Goal: Check status: Check status

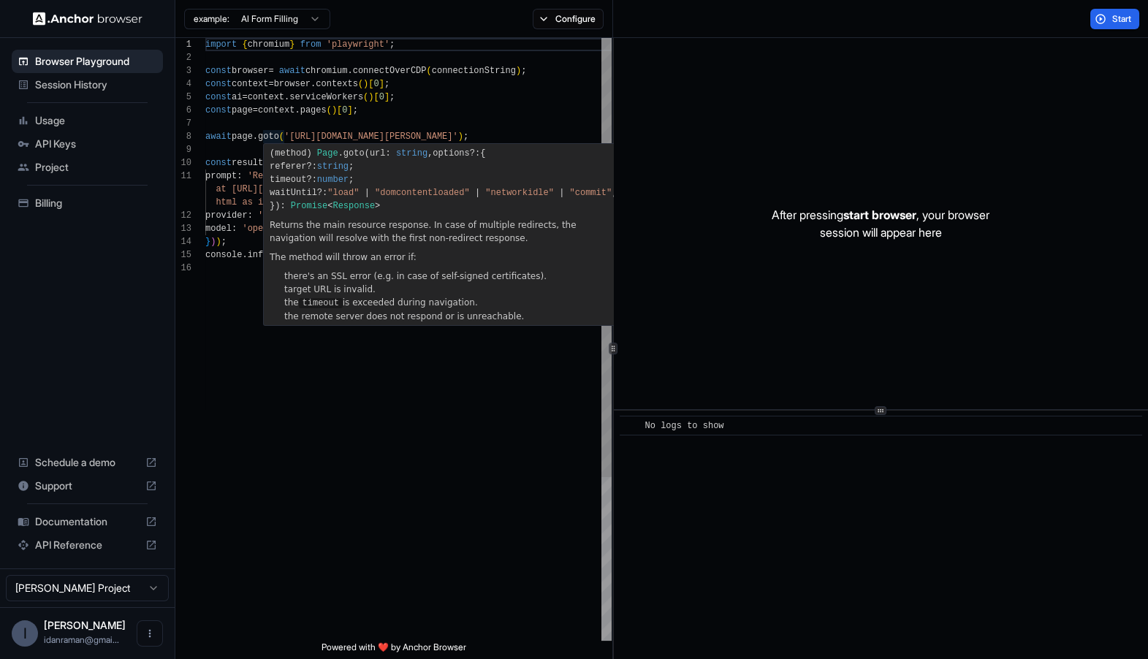
scroll to position [91, 0]
click at [307, 139] on div "import { chromium } from 'playwright' ; const browser = await chromium . connec…" at bounding box center [408, 451] width 406 height 827
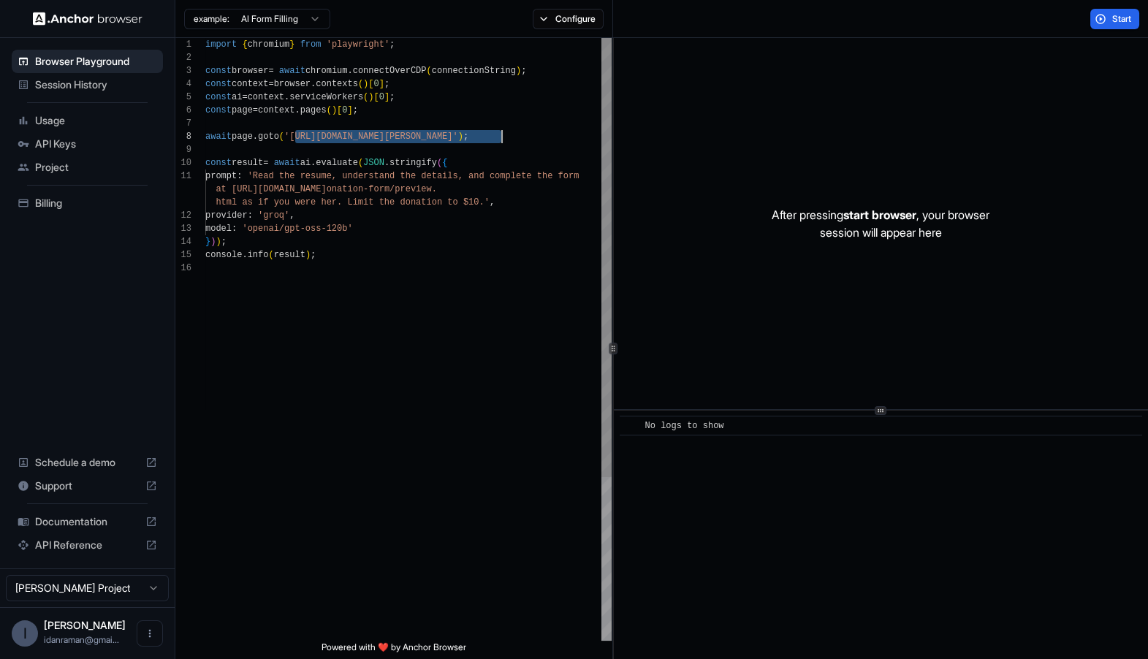
drag, startPoint x: 306, startPoint y: 139, endPoint x: 479, endPoint y: 137, distance: 173.2
click at [480, 137] on div "import { chromium } from 'playwright' ; const browser = await chromium . connec…" at bounding box center [408, 451] width 406 height 827
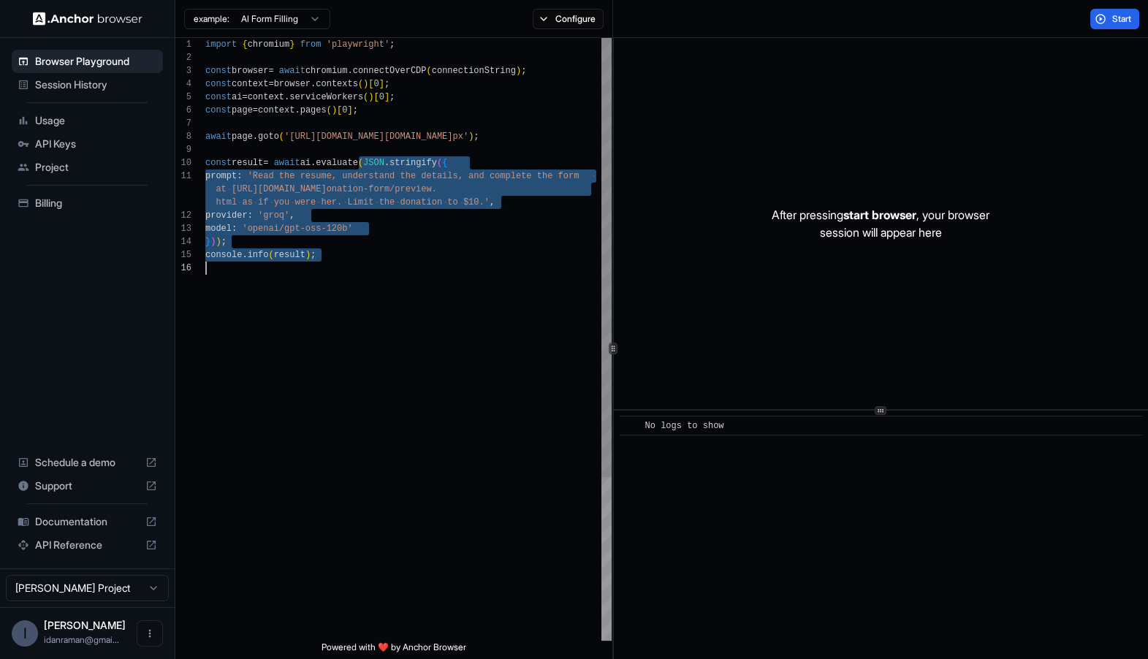
drag, startPoint x: 358, startPoint y: 162, endPoint x: 380, endPoint y: 300, distance: 140.6
click at [378, 299] on div "import { chromium } from 'playwright' ; const browser = await chromium . connec…" at bounding box center [408, 451] width 406 height 827
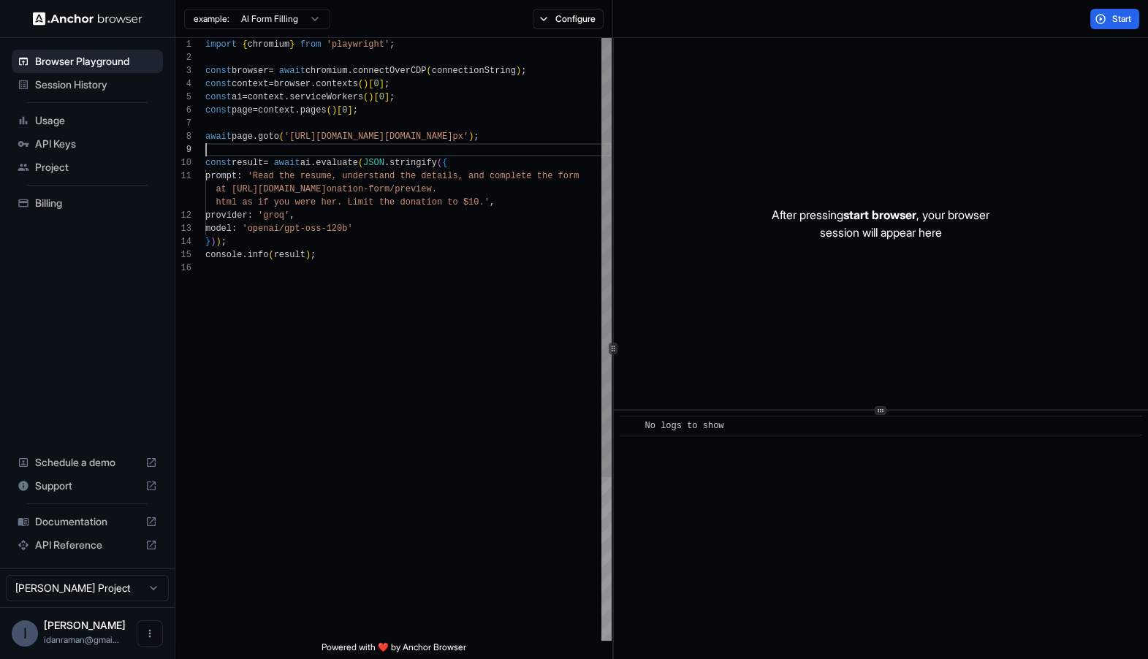
scroll to position [105, 0]
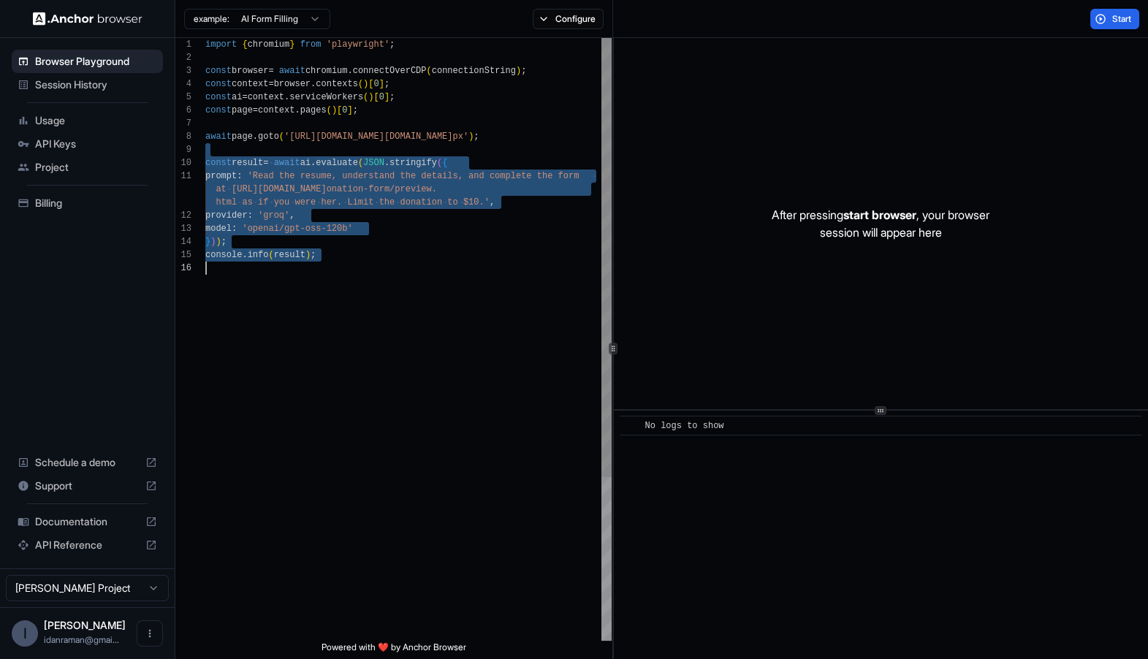
type textarea "**********"
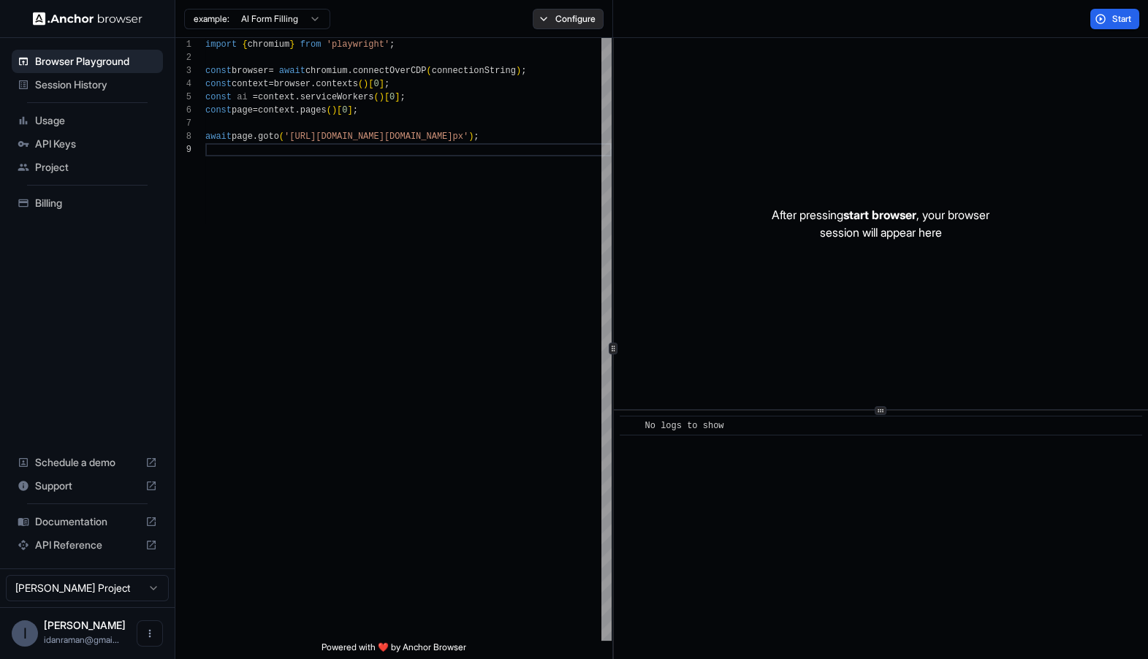
click at [553, 17] on button "Configure" at bounding box center [568, 19] width 71 height 20
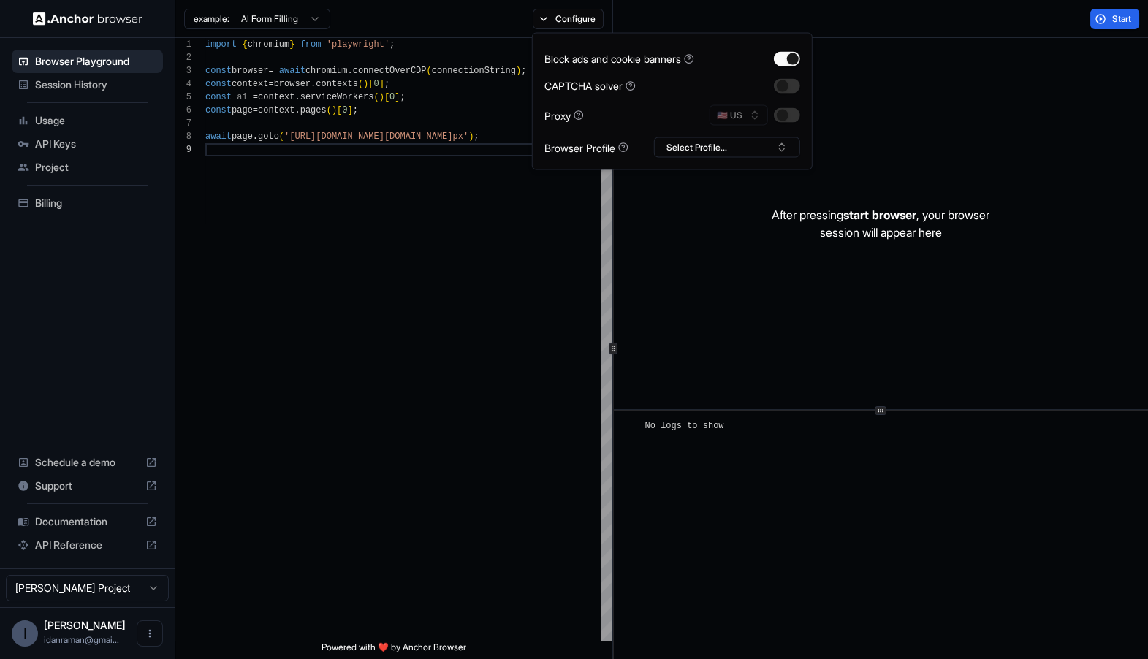
click at [783, 124] on div "🇺🇸 US" at bounding box center [755, 115] width 91 height 20
click at [783, 121] on button "button" at bounding box center [787, 115] width 26 height 15
click at [688, 56] on div "Block ads and cookie banners" at bounding box center [619, 58] width 150 height 15
click at [585, 26] on button "Configure" at bounding box center [568, 19] width 71 height 20
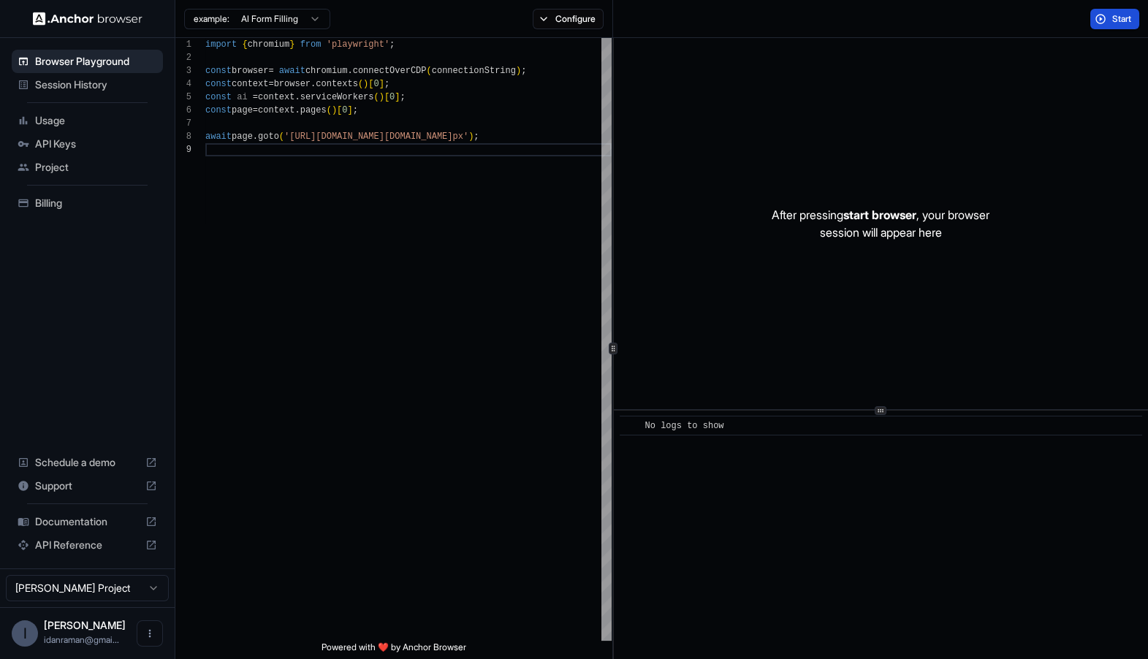
click at [1107, 18] on button "Start" at bounding box center [1114, 19] width 49 height 20
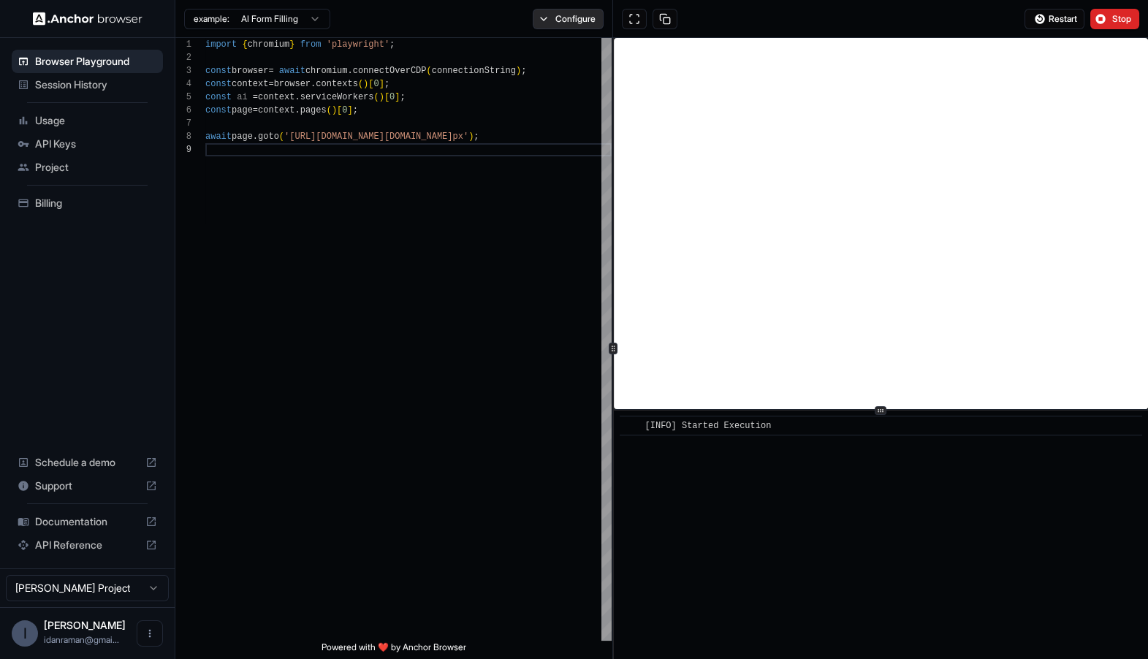
click at [541, 21] on button "Configure" at bounding box center [568, 19] width 71 height 20
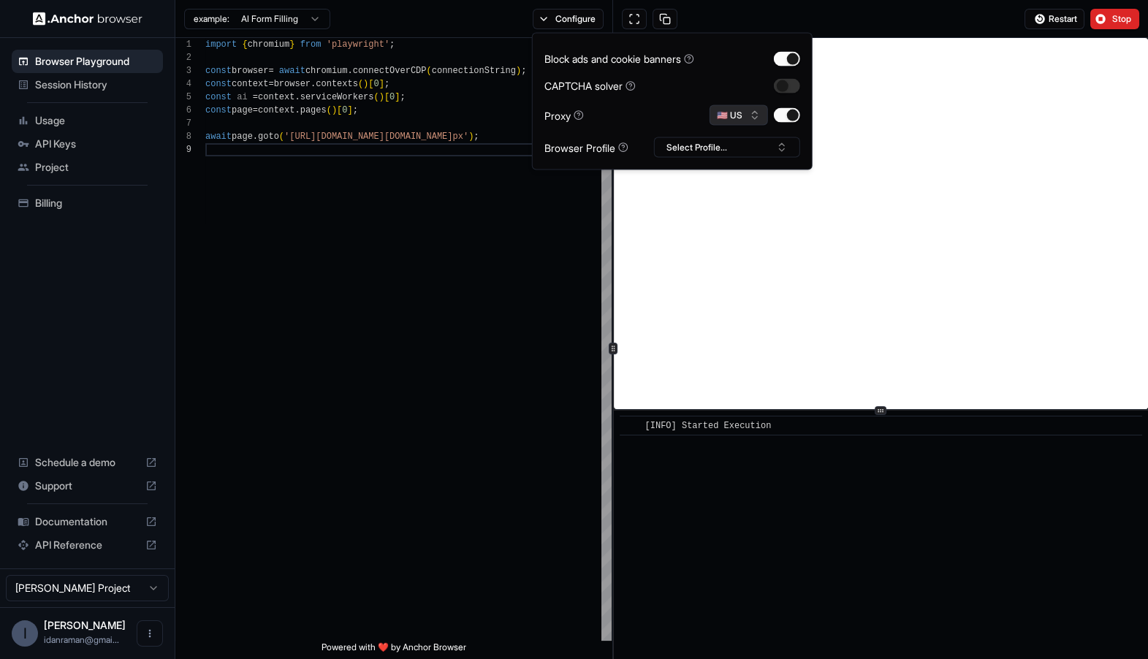
click at [747, 117] on button "🇺🇸 US" at bounding box center [739, 115] width 58 height 20
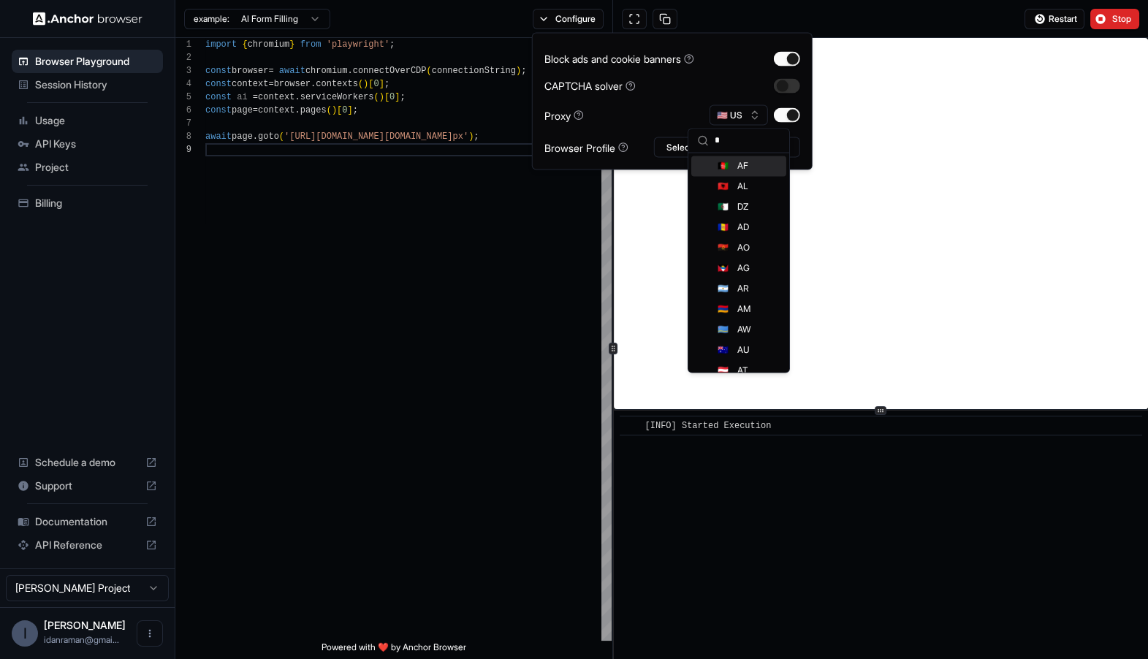
scroll to position [132, 0]
type input "***"
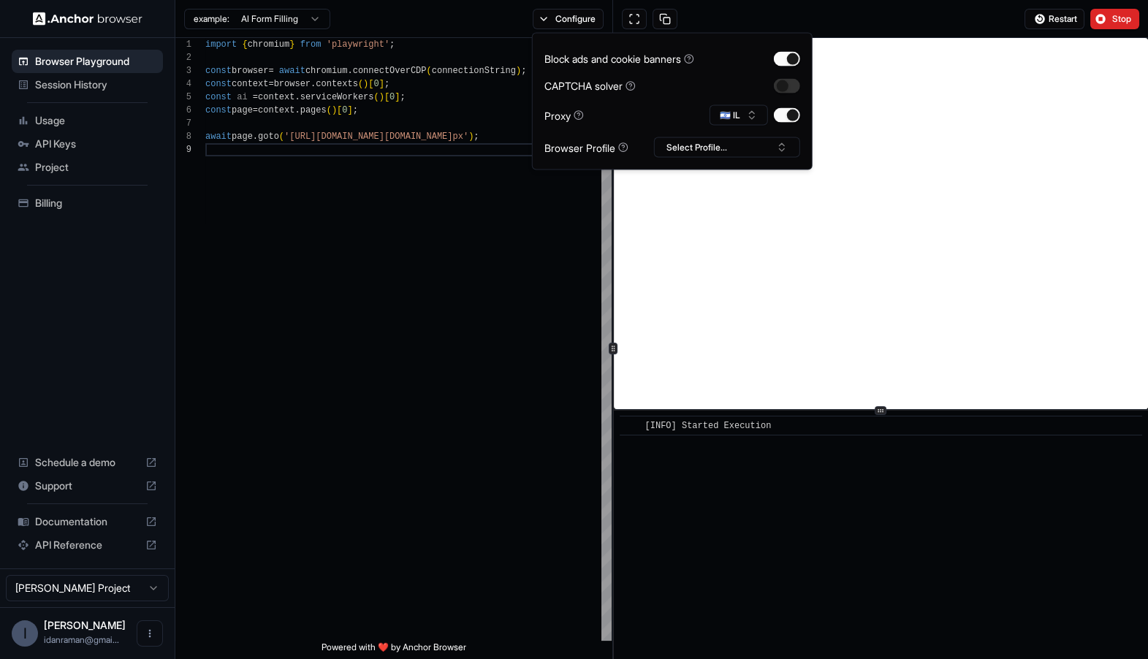
click at [642, 104] on div "Block ads and cookie banners CAPTCHA solver Proxy 🇮🇱 IL Browser Profile Select …" at bounding box center [672, 101] width 256 height 113
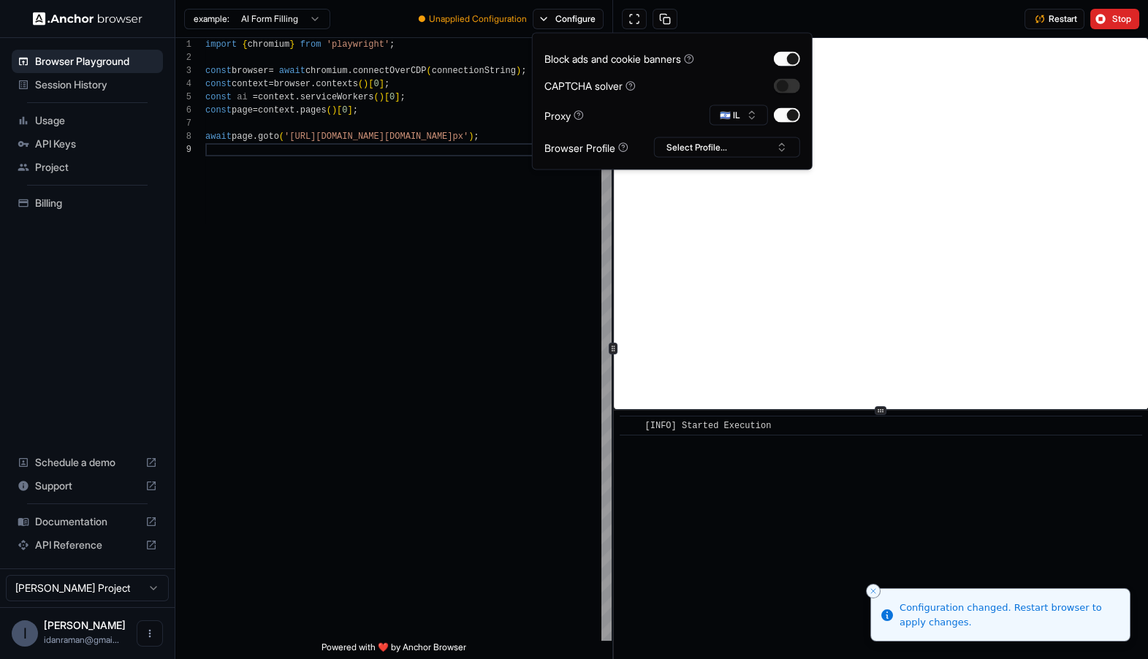
click at [1019, 21] on div "Restart Stop" at bounding box center [1082, 19] width 132 height 20
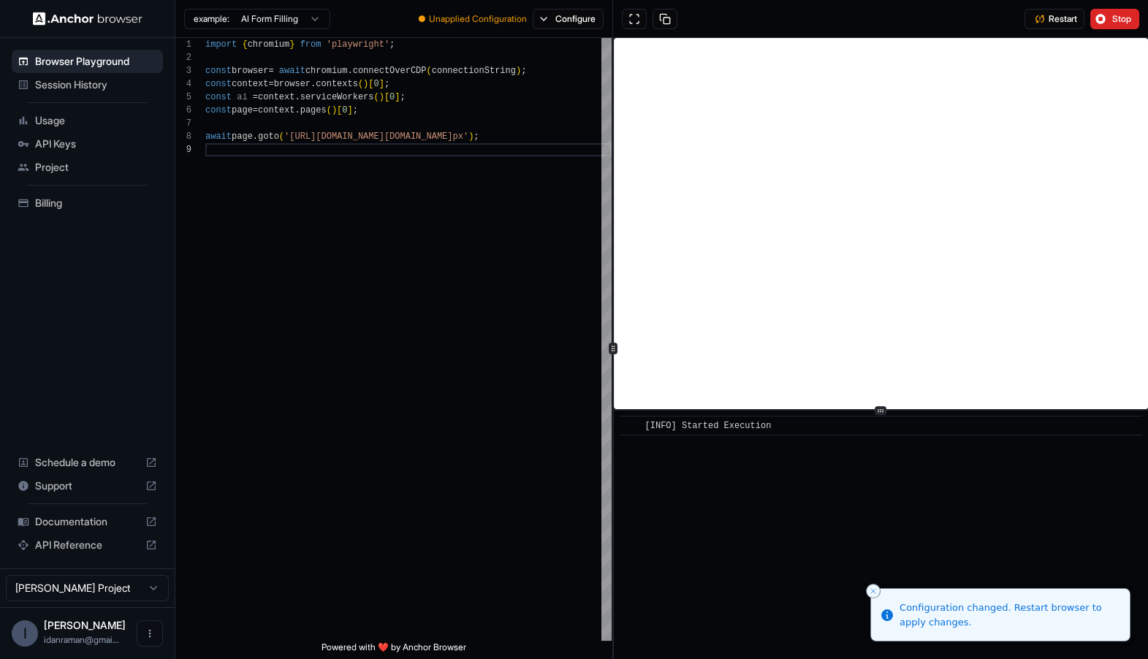
click at [1043, 22] on button "Restart" at bounding box center [1055, 19] width 60 height 20
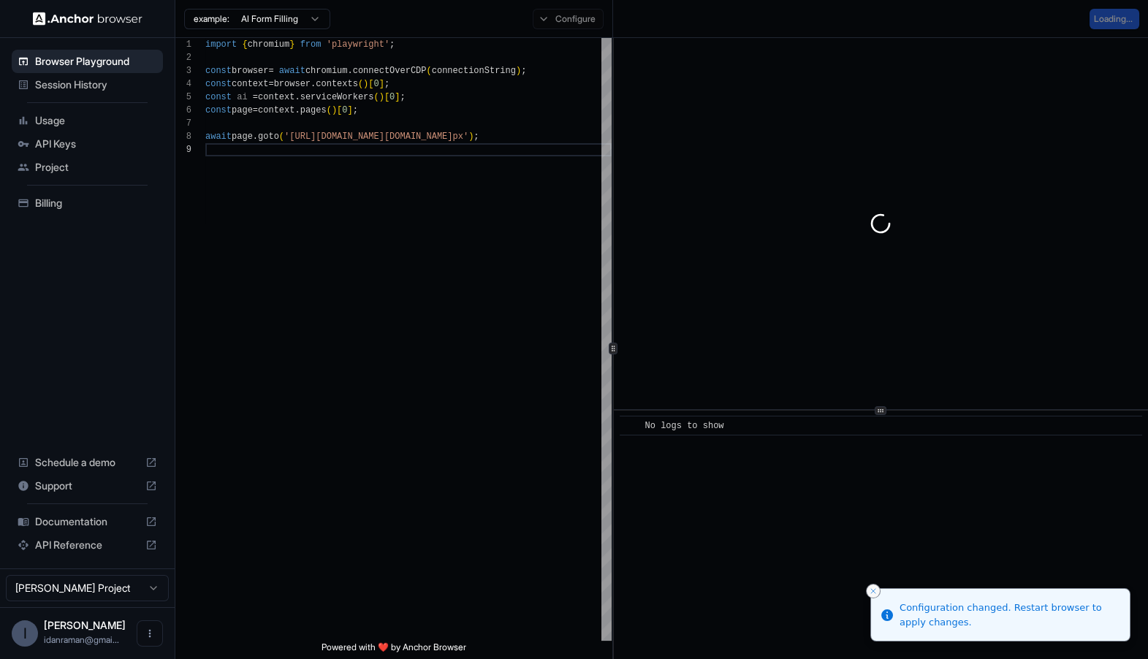
click at [876, 593] on icon "Close toast" at bounding box center [873, 591] width 9 height 9
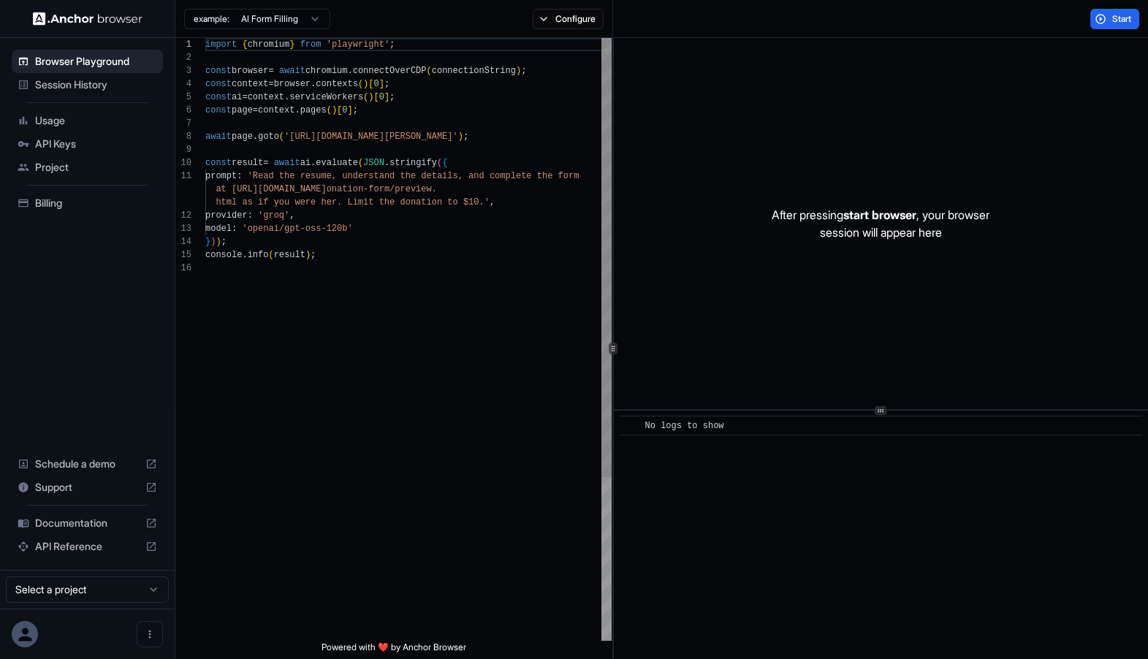
scroll to position [132, 0]
click at [315, 126] on div "import { chromium } from 'playwright' ; const browser = await chromium . connec…" at bounding box center [408, 451] width 406 height 827
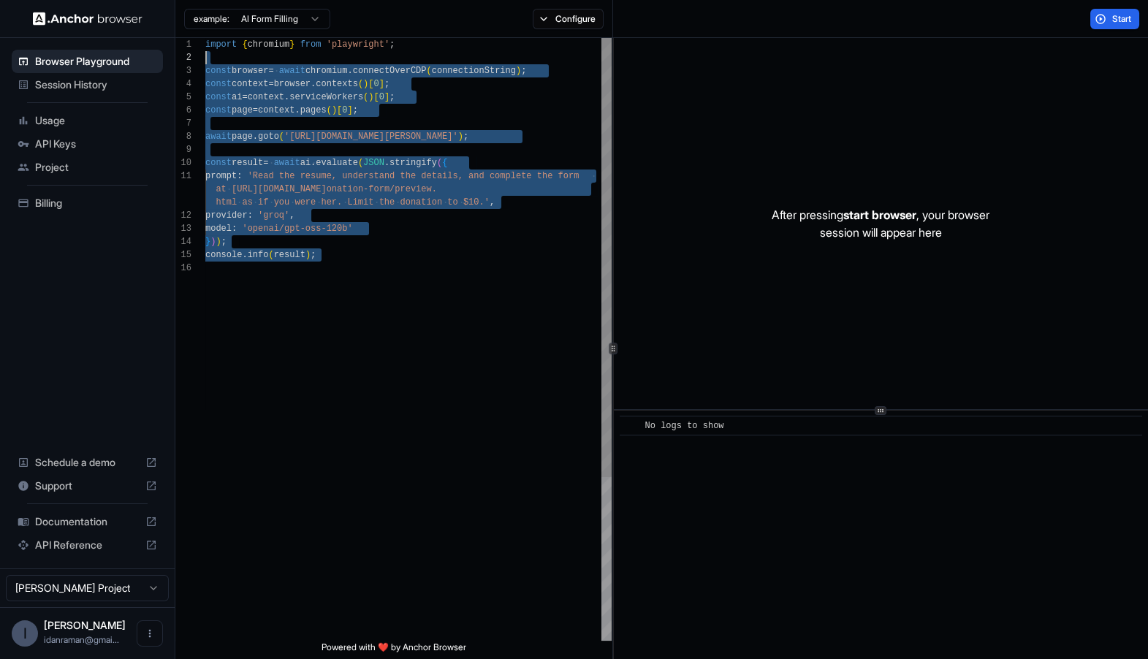
scroll to position [0, 0]
drag, startPoint x: 347, startPoint y: 411, endPoint x: 210, endPoint y: 39, distance: 396.3
click at [210, 39] on div "import { chromium } from 'playwright' ; const browser = await chromium . connec…" at bounding box center [408, 451] width 406 height 827
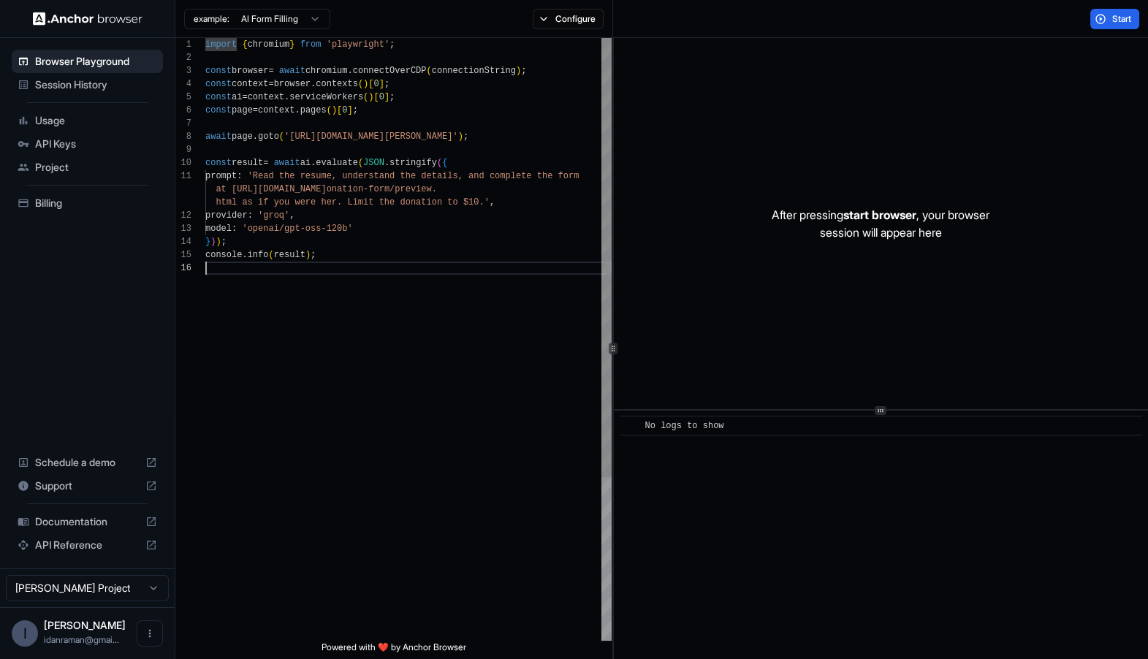
scroll to position [91, 0]
click at [460, 382] on div "import { chromium } from 'playwright' ; const browser = await chromium . connec…" at bounding box center [408, 451] width 406 height 827
click at [369, 162] on div "import { chromium } from 'playwright' ; const browser = await chromium . connec…" at bounding box center [408, 451] width 406 height 827
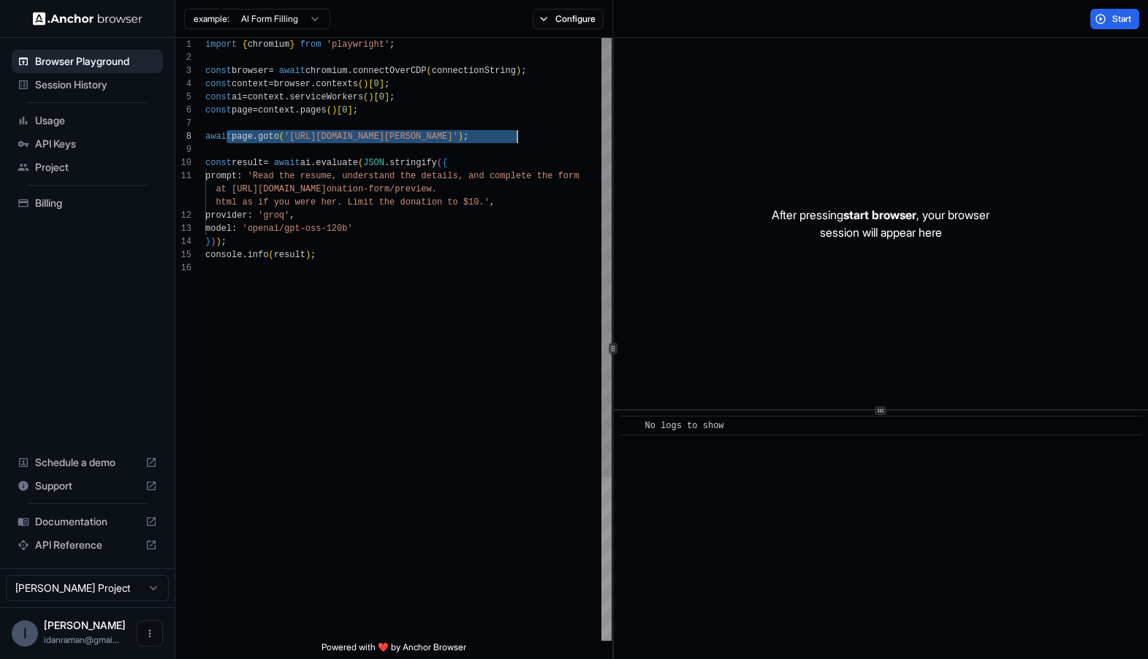
drag, startPoint x: 228, startPoint y: 136, endPoint x: 538, endPoint y: 137, distance: 309.9
click at [538, 137] on div "import { chromium } from 'playwright' ; const browser = await chromium . connec…" at bounding box center [408, 451] width 406 height 827
click at [295, 147] on div "import { chromium } from 'playwright' ; const browser = await chromium . connec…" at bounding box center [408, 451] width 406 height 827
drag, startPoint x: 292, startPoint y: 138, endPoint x: 503, endPoint y: 143, distance: 211.3
click at [503, 143] on div "import { chromium } from 'playwright' ; const browser = await chromium . connec…" at bounding box center [408, 451] width 406 height 827
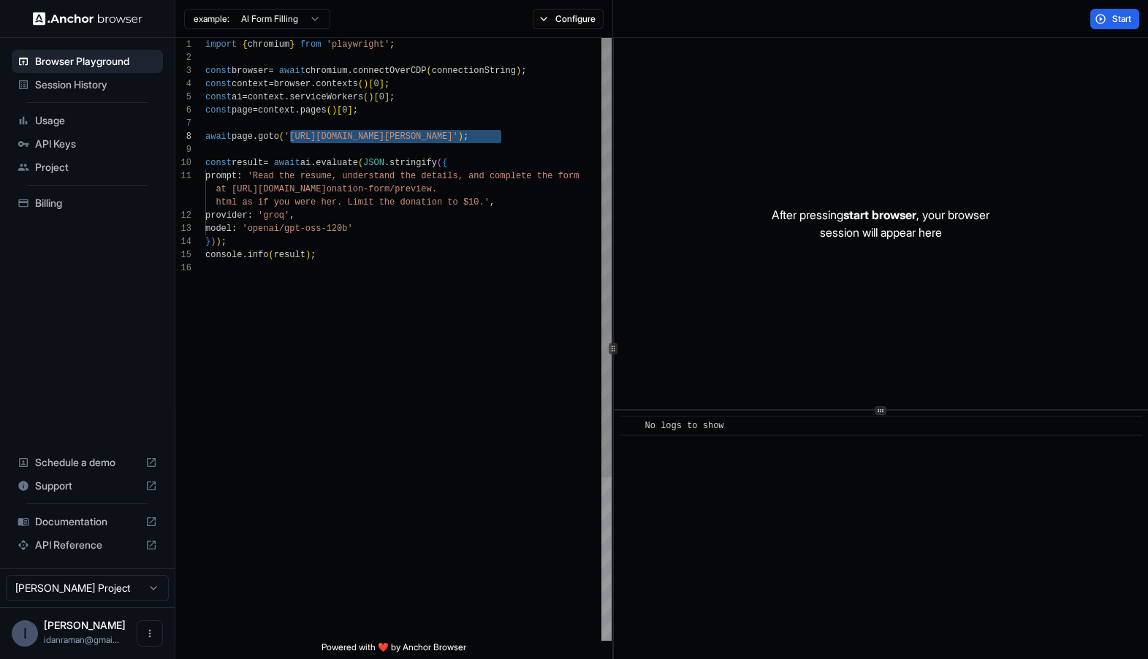
type textarea "**********"
click at [297, 185] on div "import { chromium } from 'playwright' ; const browser = await chromium . connec…" at bounding box center [408, 451] width 406 height 827
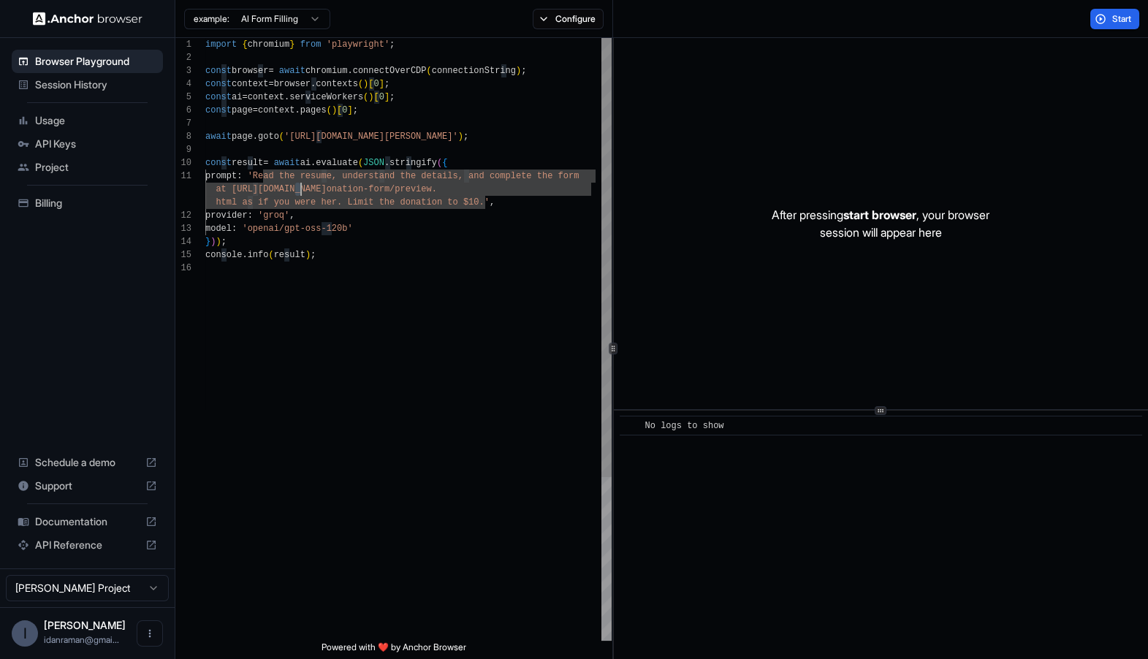
scroll to position [0, 0]
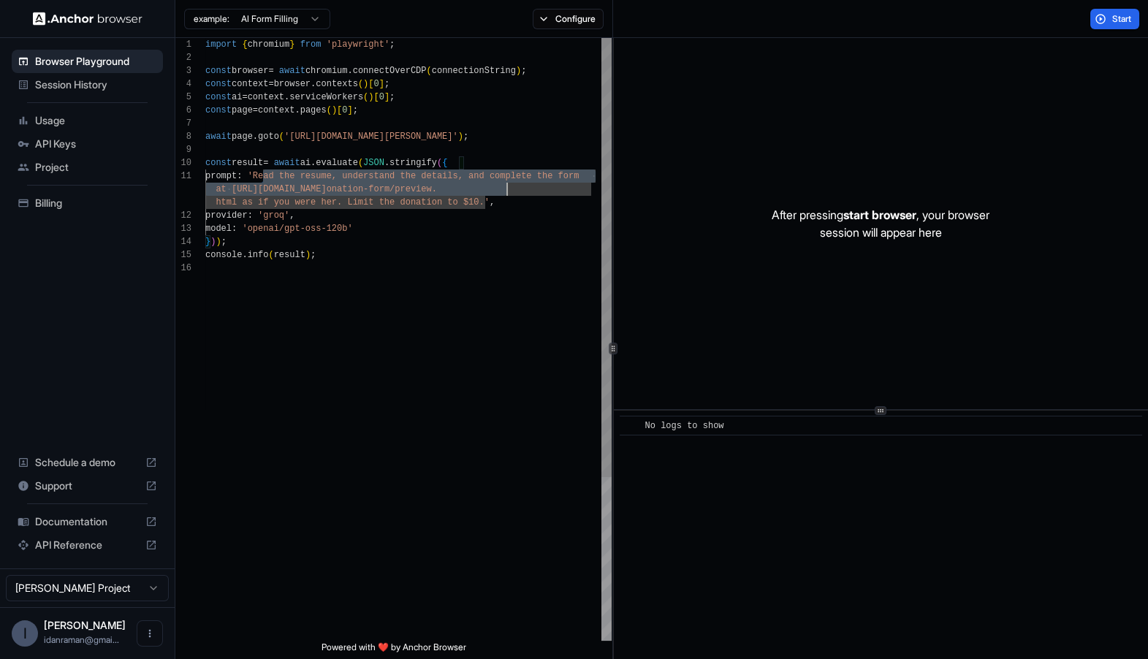
drag, startPoint x: 262, startPoint y: 175, endPoint x: 507, endPoint y: 197, distance: 246.5
click at [508, 197] on div "import { chromium } from 'playwright' ; const browser = await chromium . connec…" at bounding box center [408, 451] width 406 height 827
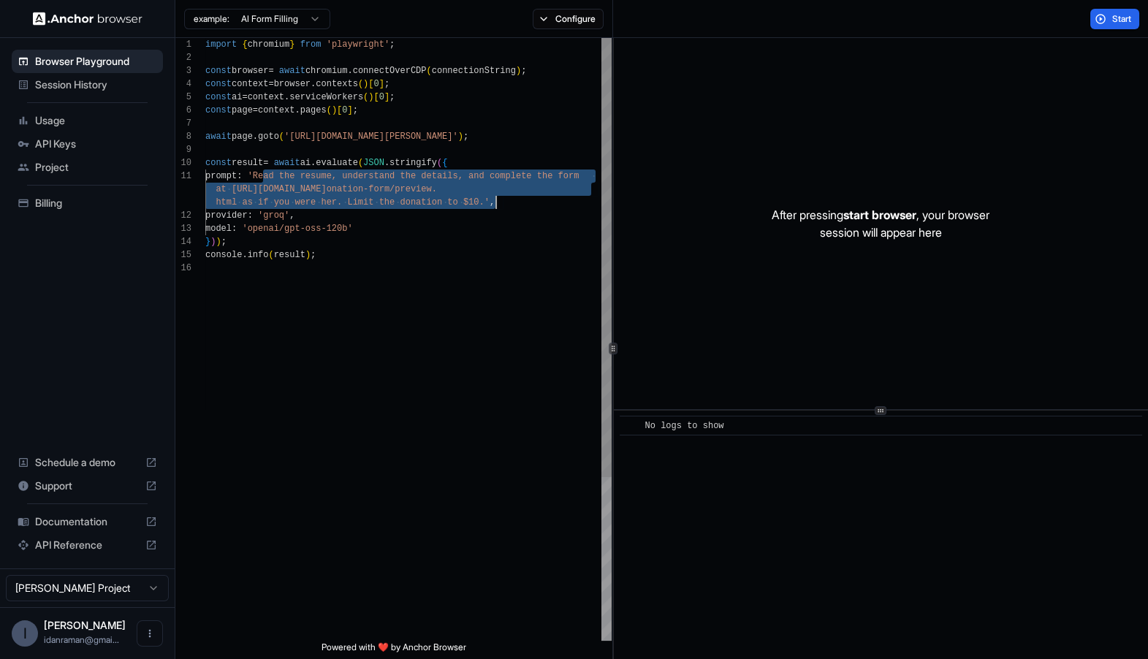
click at [507, 197] on div "import { chromium } from 'playwright' ; const browser = await chromium . connec…" at bounding box center [408, 451] width 406 height 827
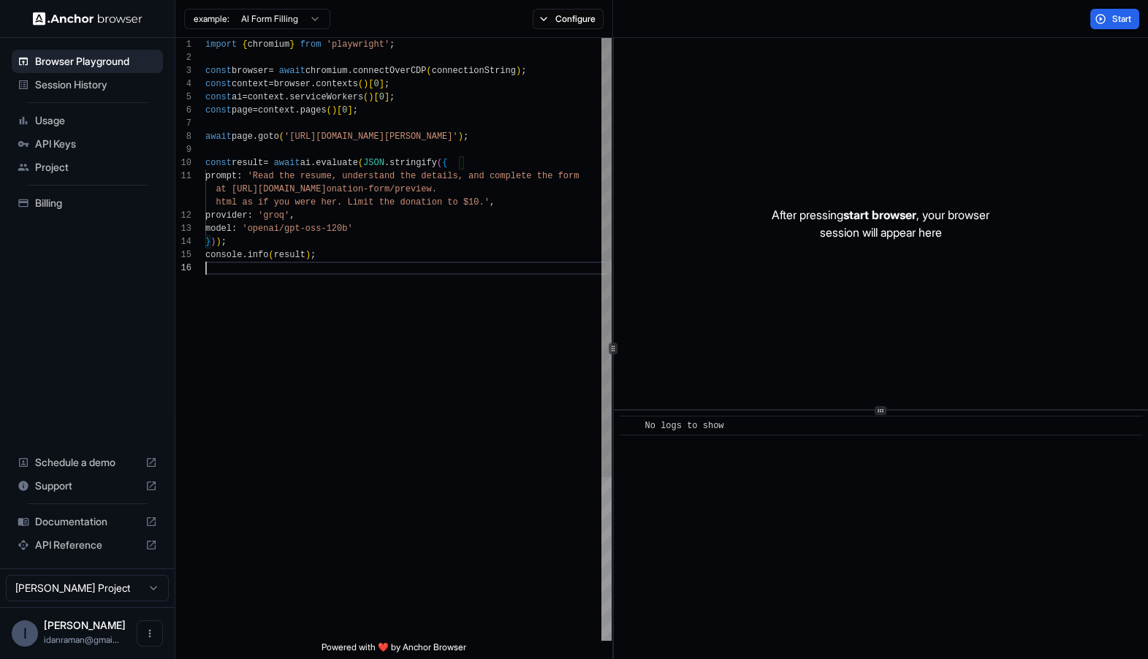
click at [530, 278] on div "import { chromium } from 'playwright' ; const browser = await chromium . connec…" at bounding box center [408, 451] width 406 height 827
click at [1101, 9] on button "Start" at bounding box center [1114, 19] width 49 height 20
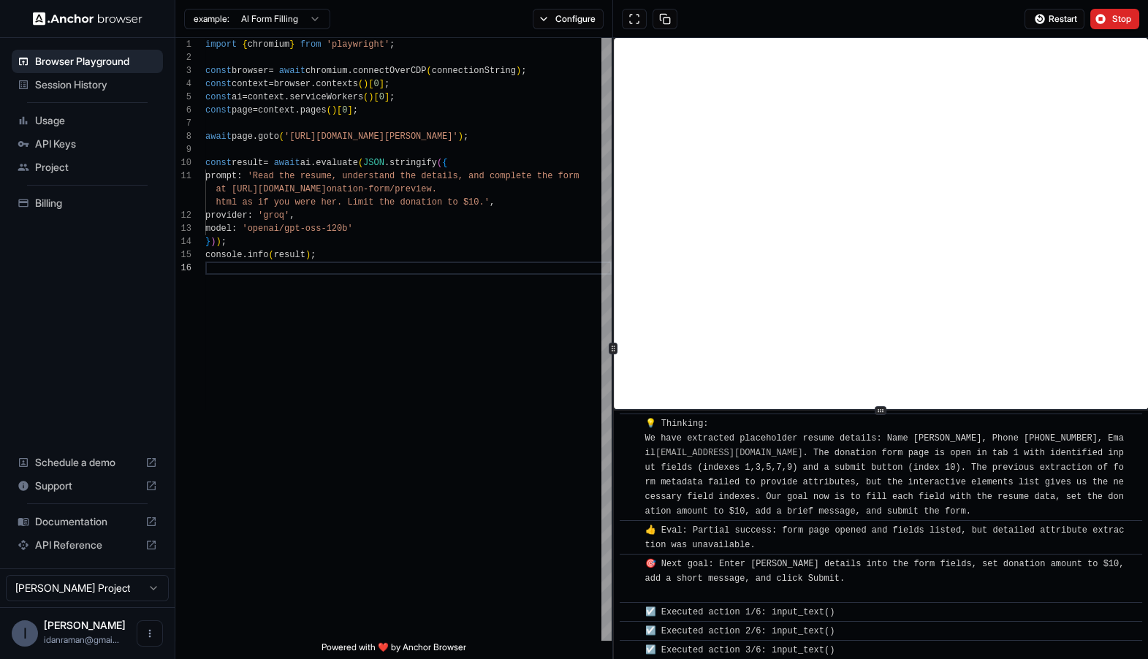
scroll to position [479, 0]
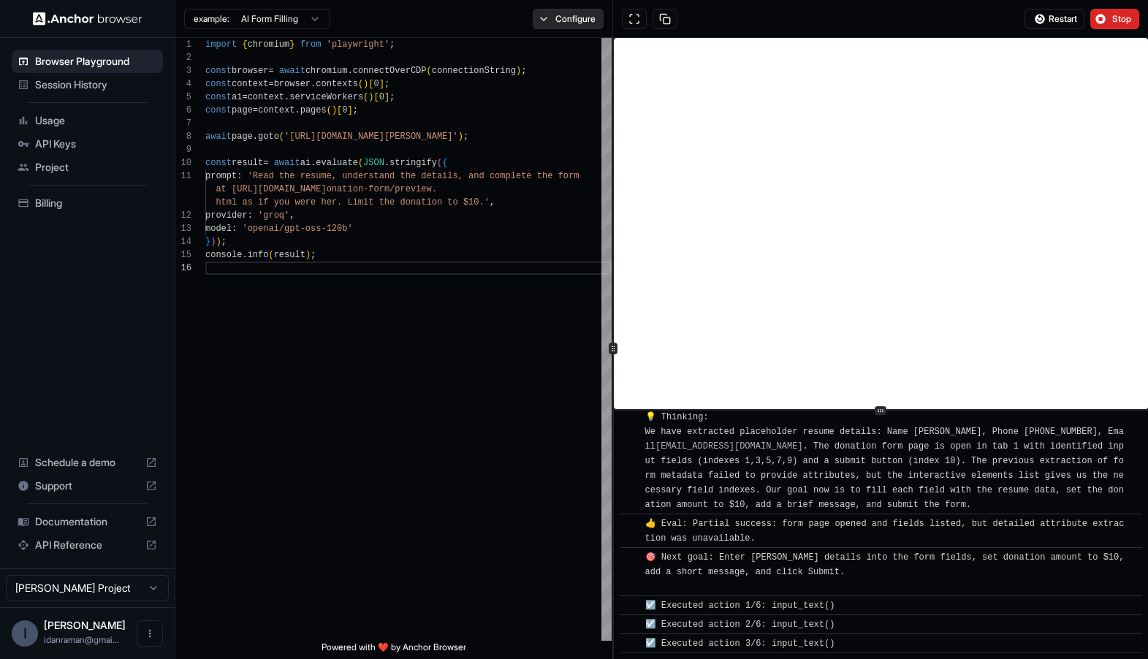
click at [536, 20] on button "Configure" at bounding box center [568, 19] width 71 height 20
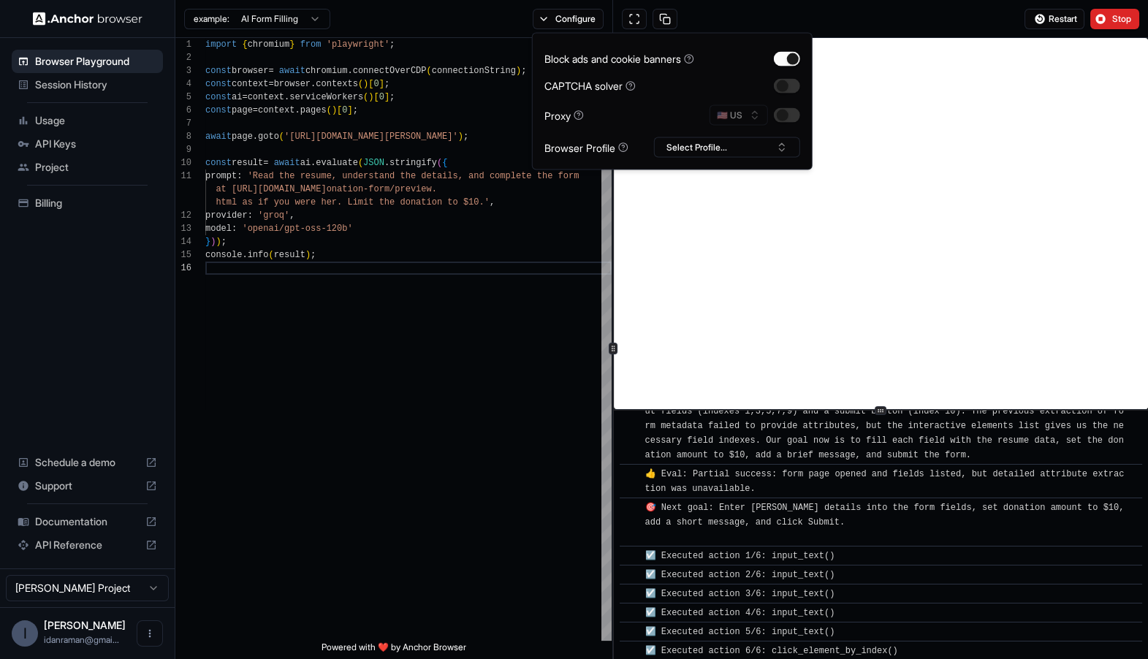
scroll to position [535, 0]
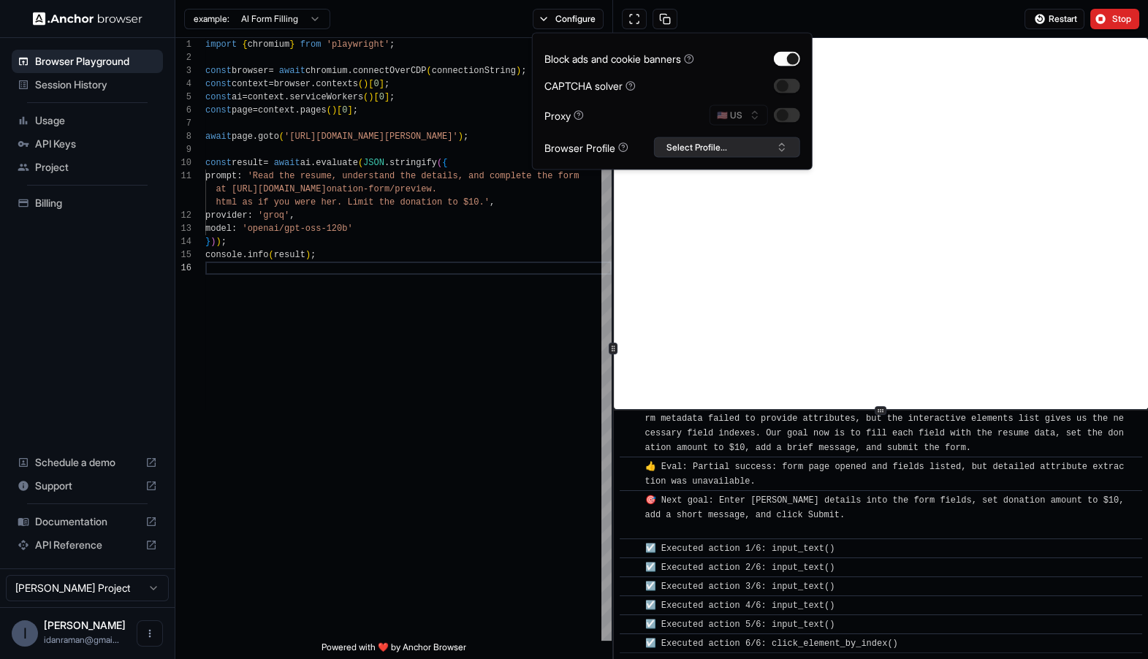
click at [702, 138] on button "Select Profile..." at bounding box center [727, 147] width 146 height 20
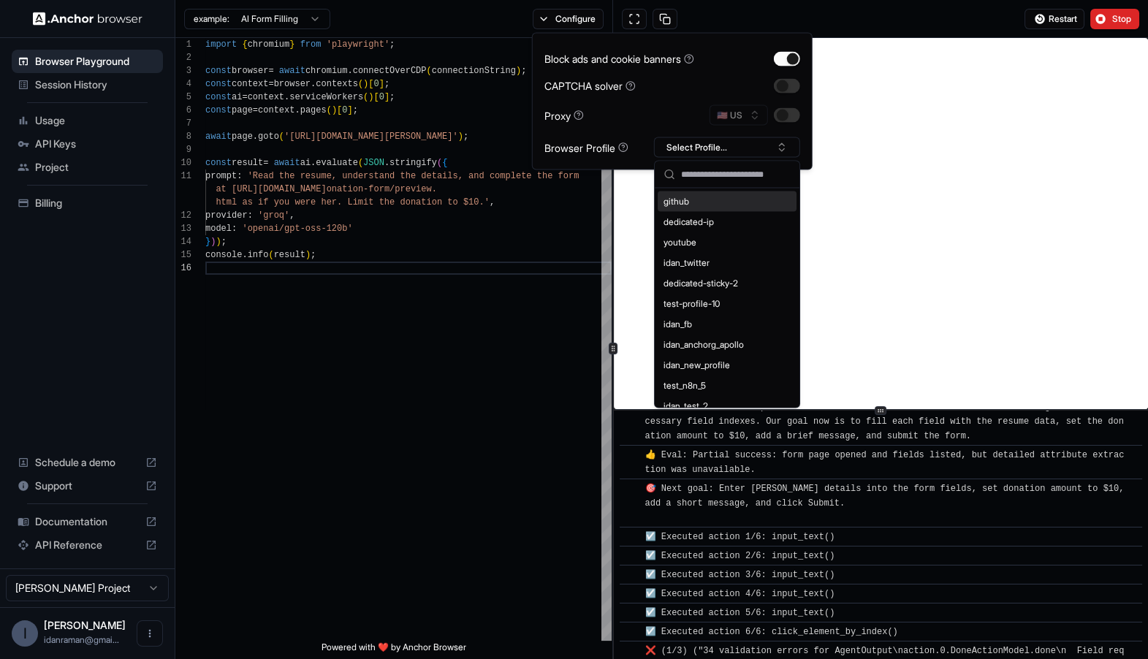
scroll to position [1913, 0]
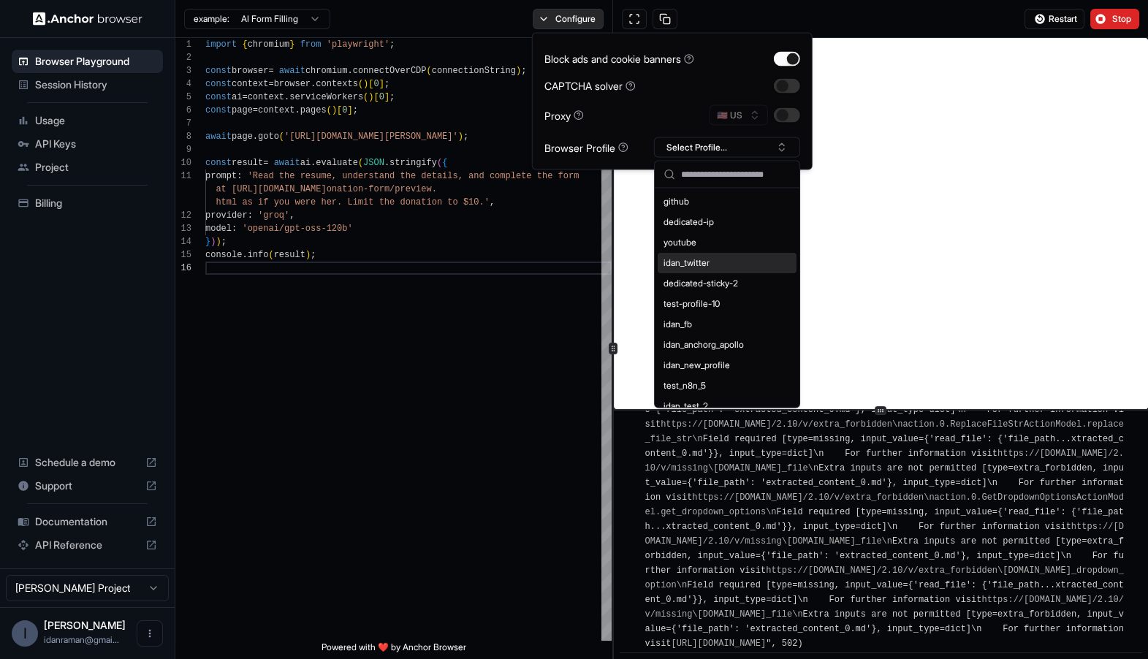
click at [570, 23] on button "Configure" at bounding box center [568, 19] width 71 height 20
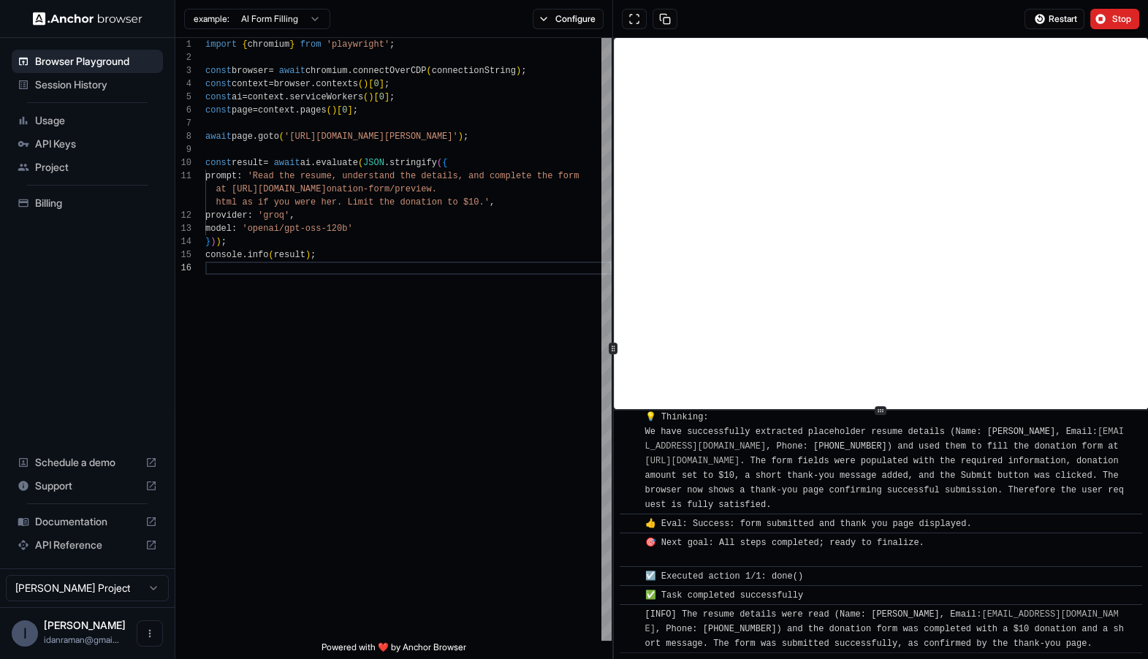
scroll to position [2177, 0]
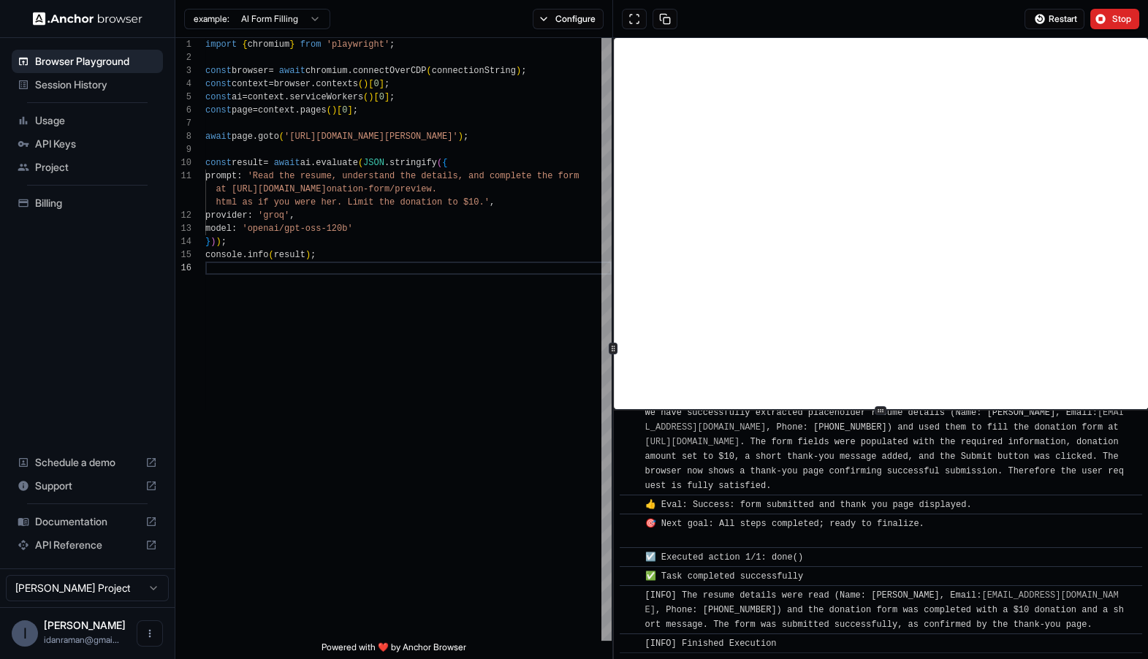
click at [45, 83] on span "Session History" at bounding box center [96, 84] width 122 height 15
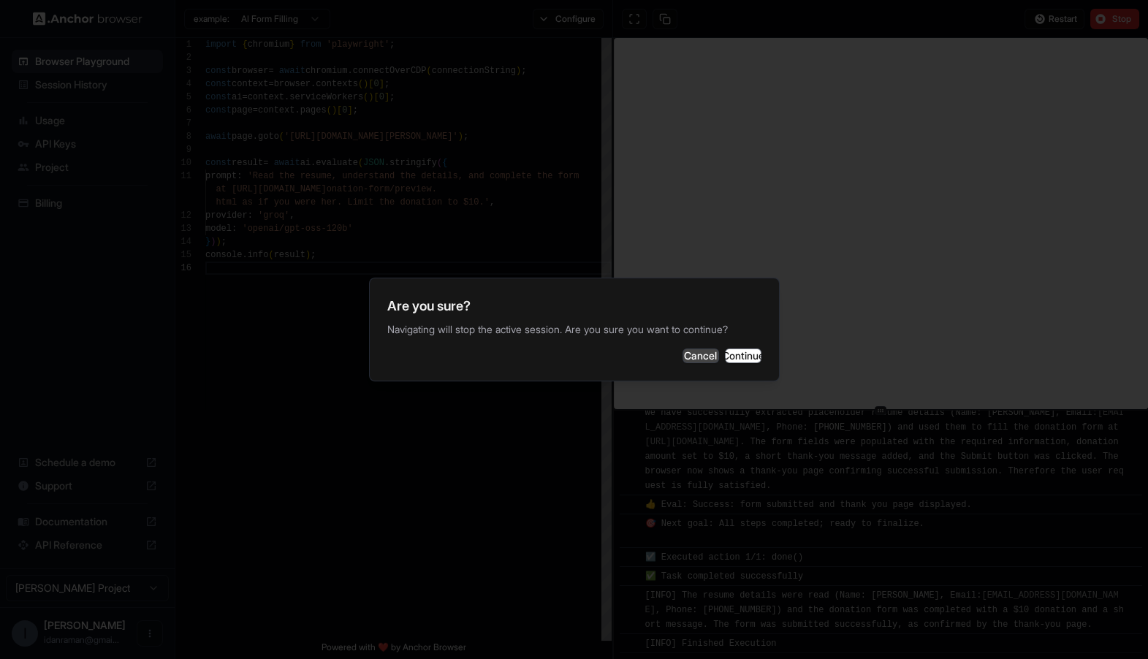
click at [683, 357] on button "Cancel" at bounding box center [701, 356] width 37 height 15
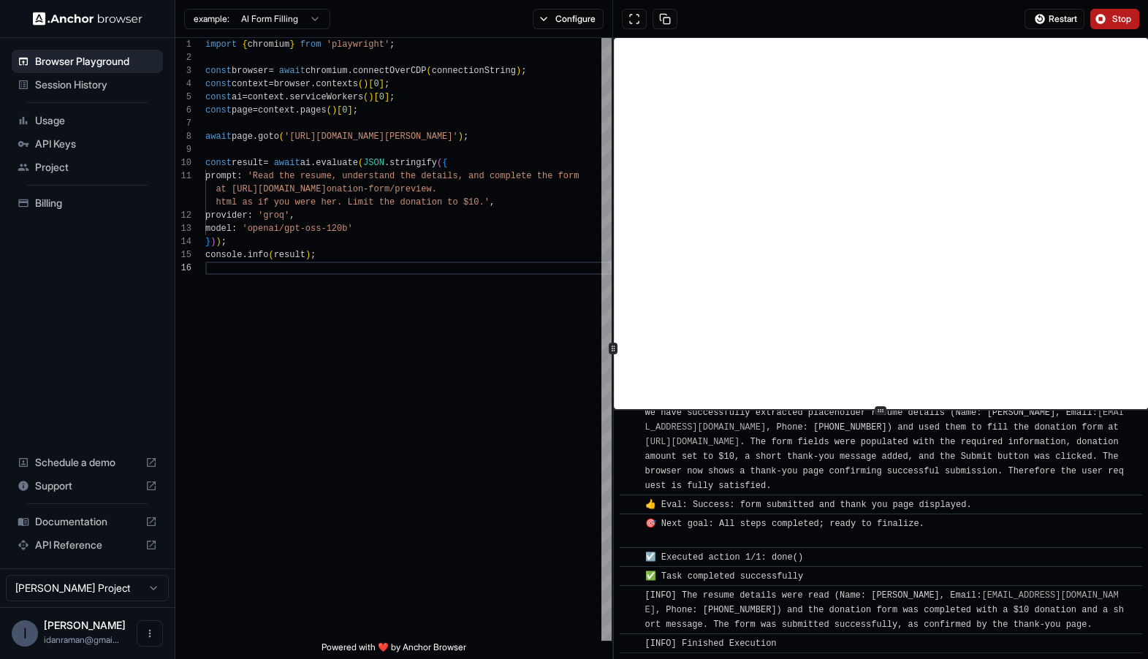
click at [1113, 23] on span "Stop" at bounding box center [1122, 19] width 20 height 12
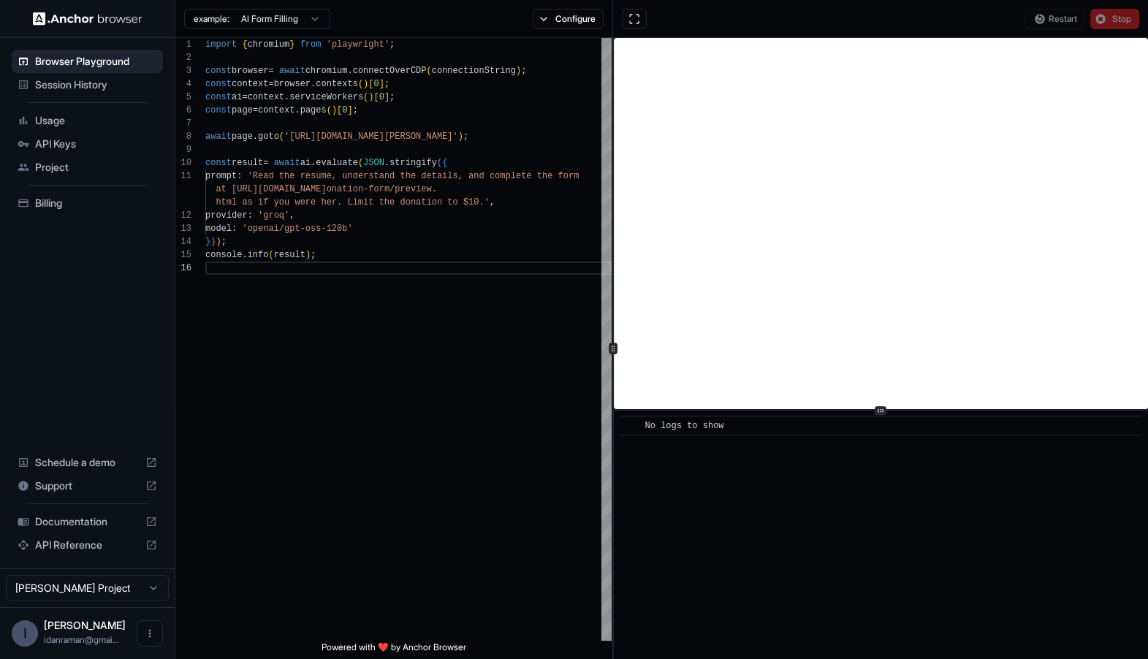
scroll to position [0, 0]
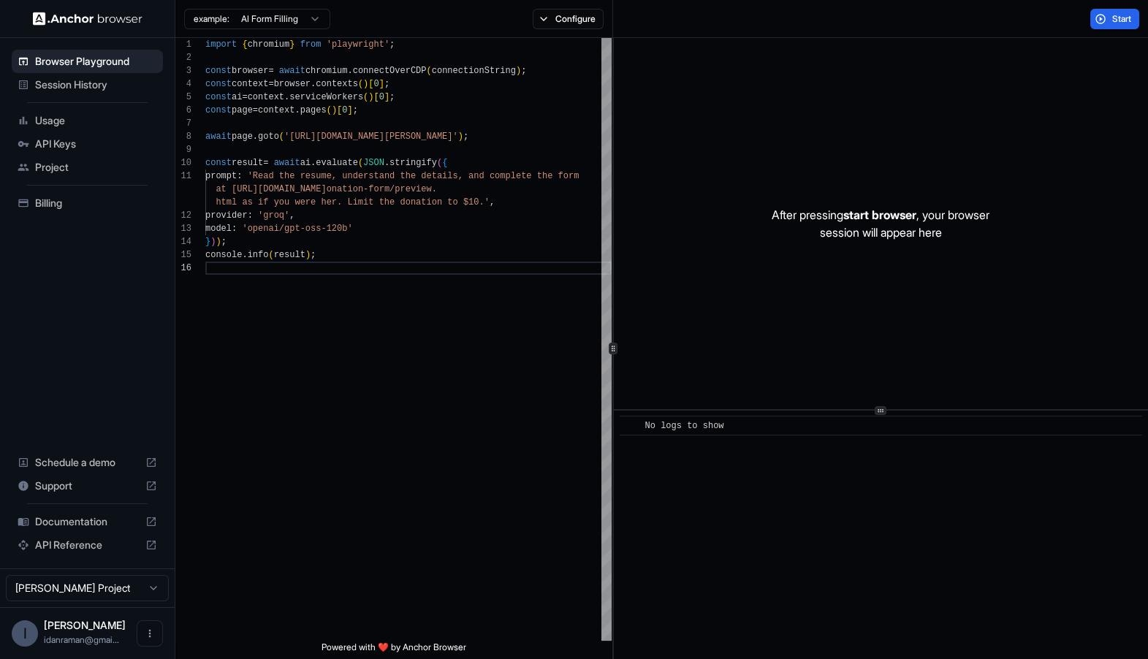
click at [71, 94] on div "Session History" at bounding box center [87, 84] width 151 height 23
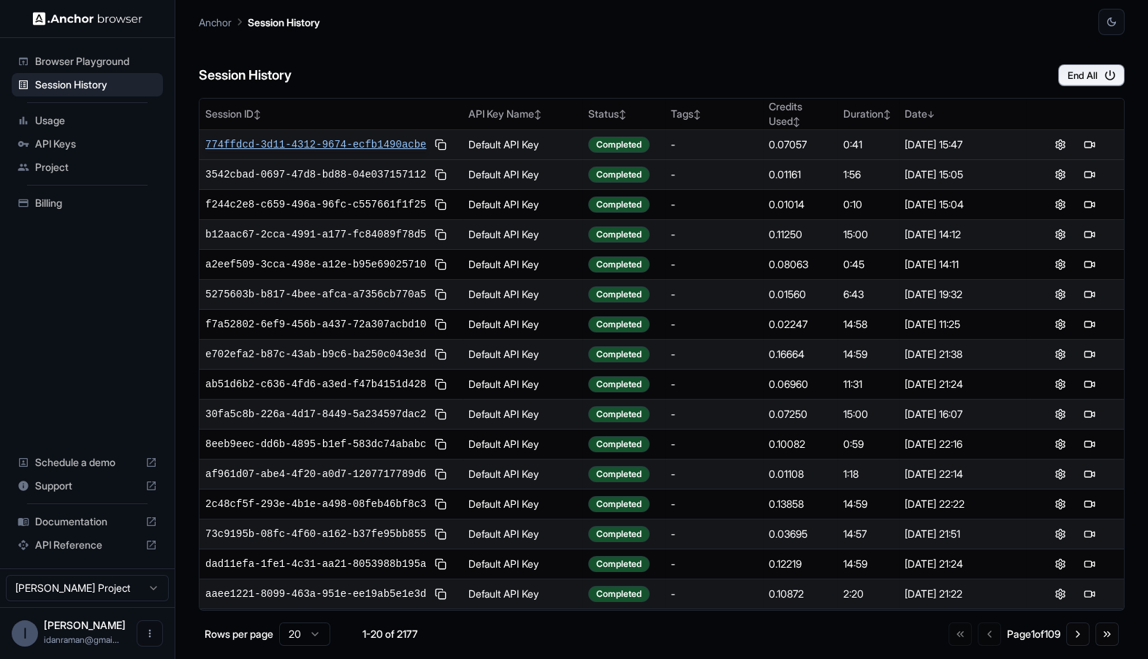
click at [356, 148] on span "774ffdcd-3d11-4312-9674-ecfb1490acbe" at bounding box center [315, 144] width 221 height 15
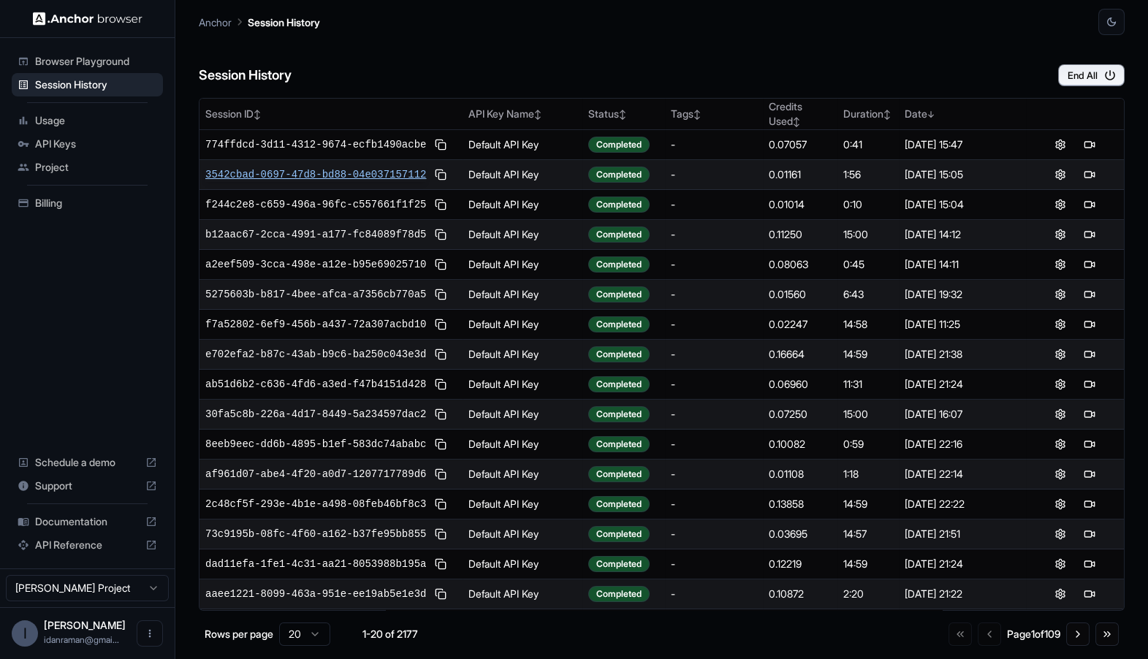
click at [322, 176] on span "3542cbad-0697-47d8-bd88-04e037157112" at bounding box center [315, 174] width 221 height 15
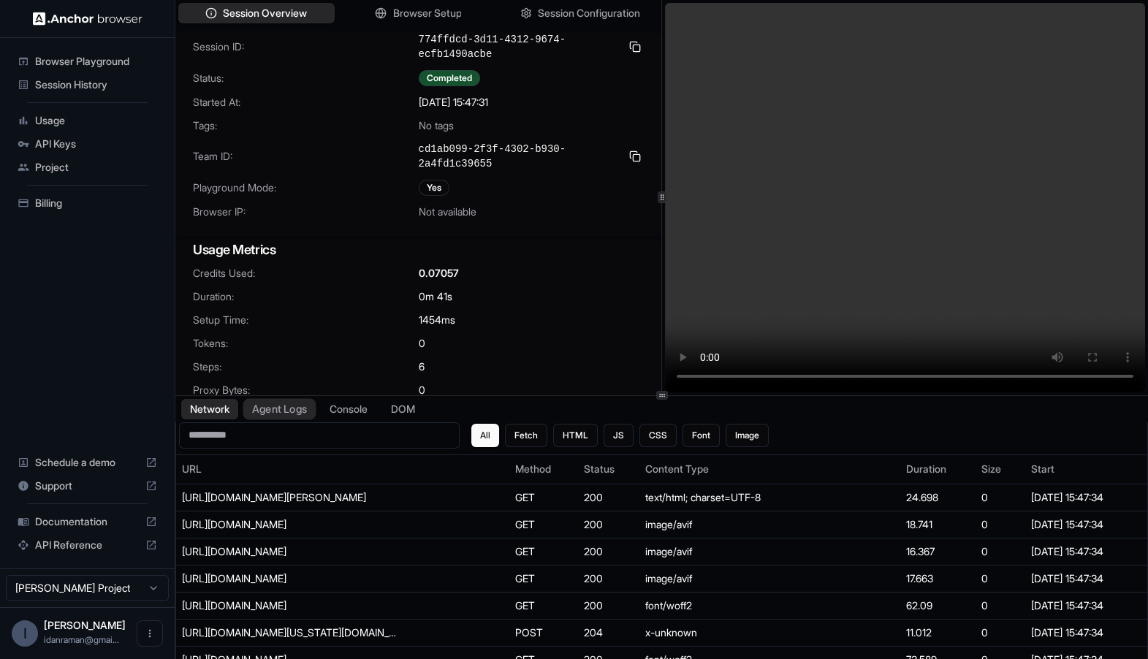
click at [257, 418] on button "Agent Logs" at bounding box center [279, 408] width 73 height 21
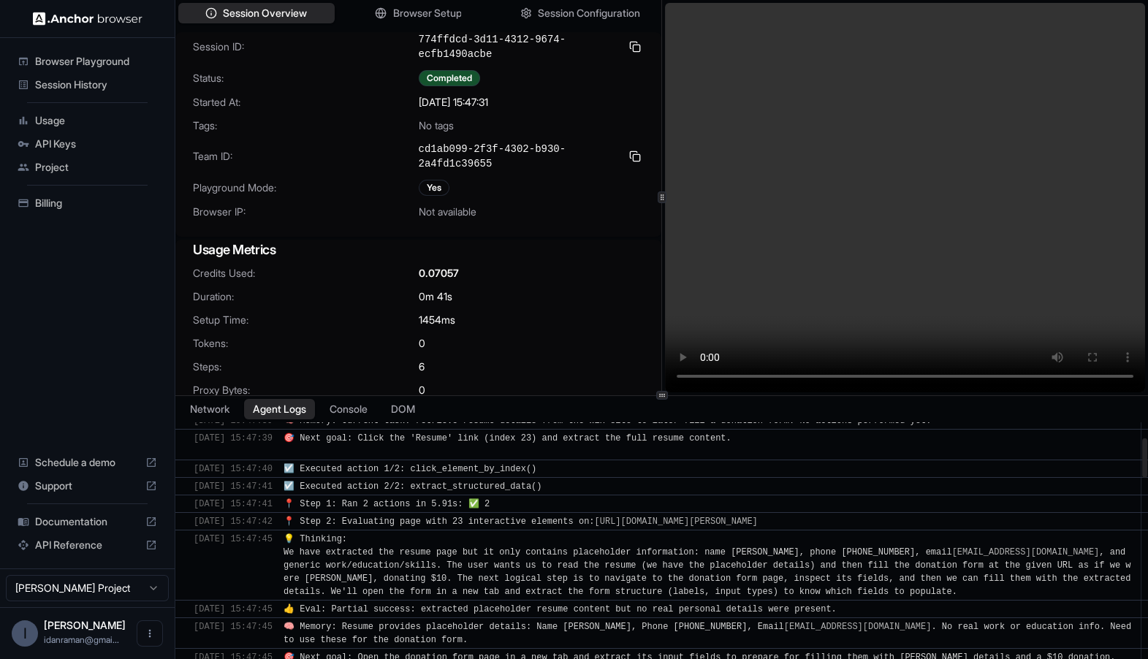
scroll to position [94, 0]
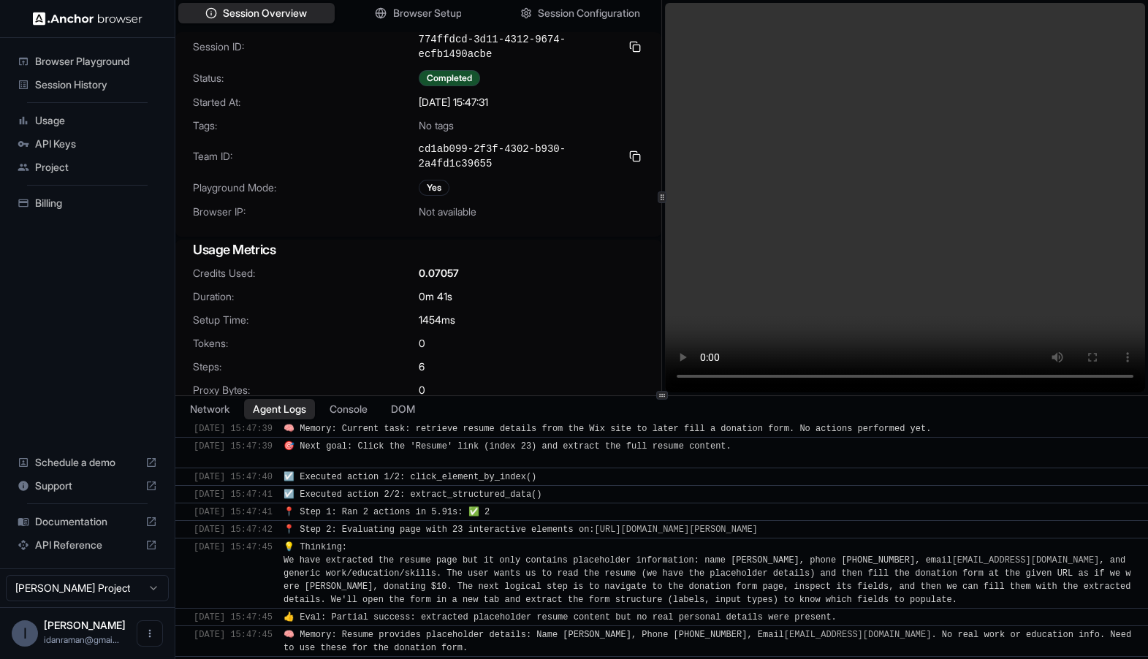
click at [61, 79] on span "Session History" at bounding box center [96, 84] width 122 height 15
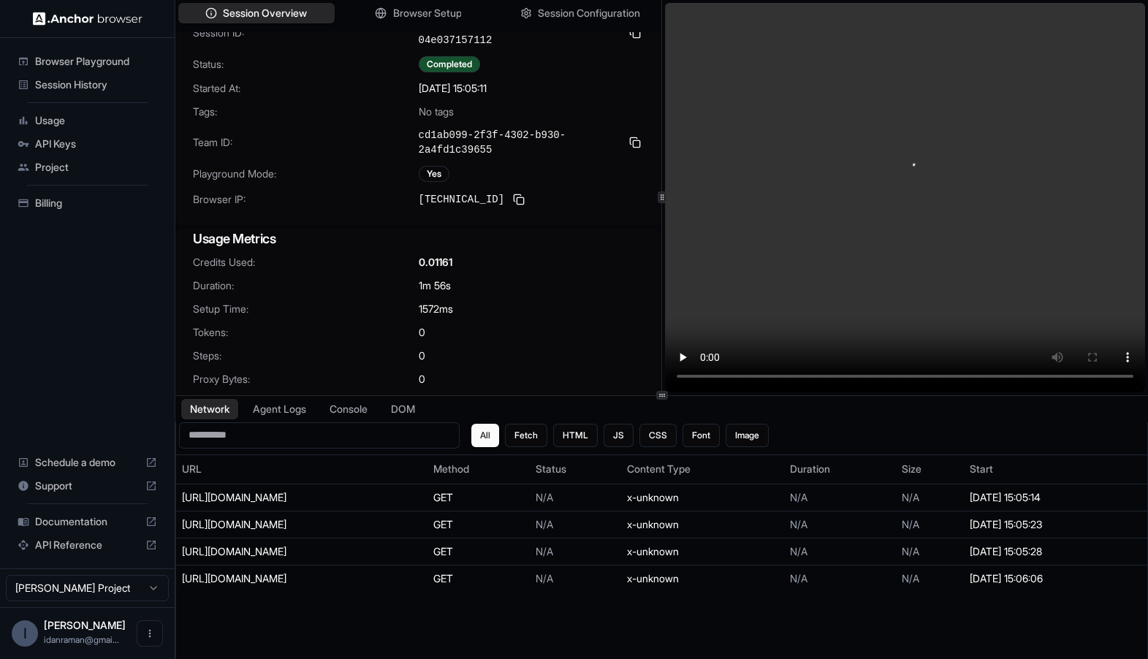
scroll to position [22, 0]
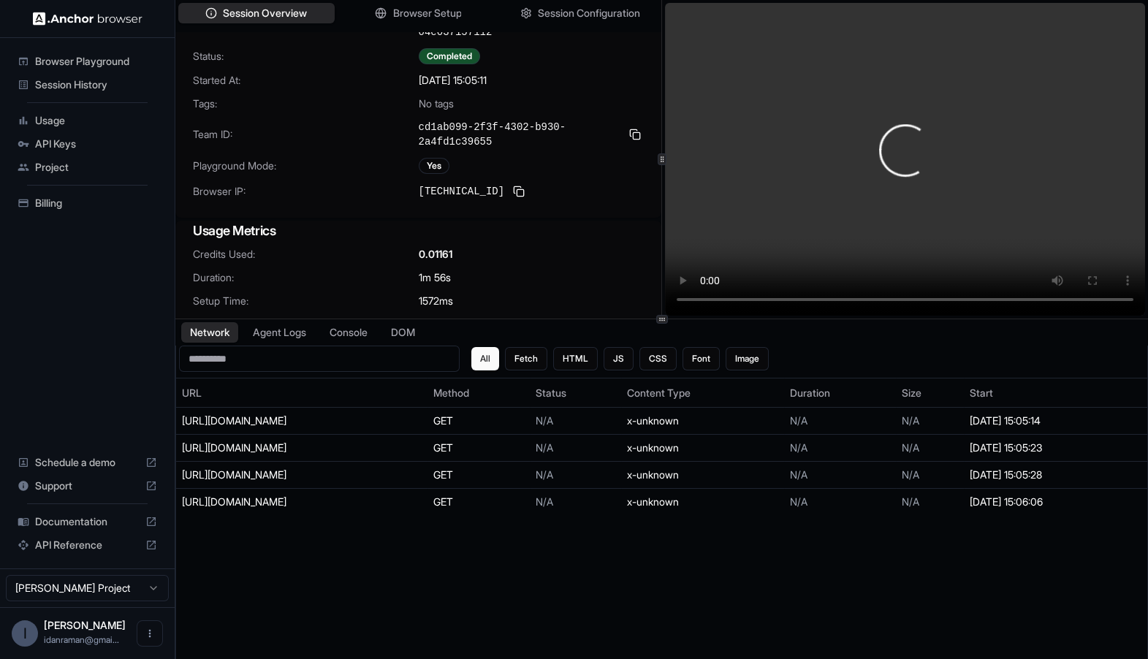
click at [667, 315] on div at bounding box center [662, 319] width 12 height 9
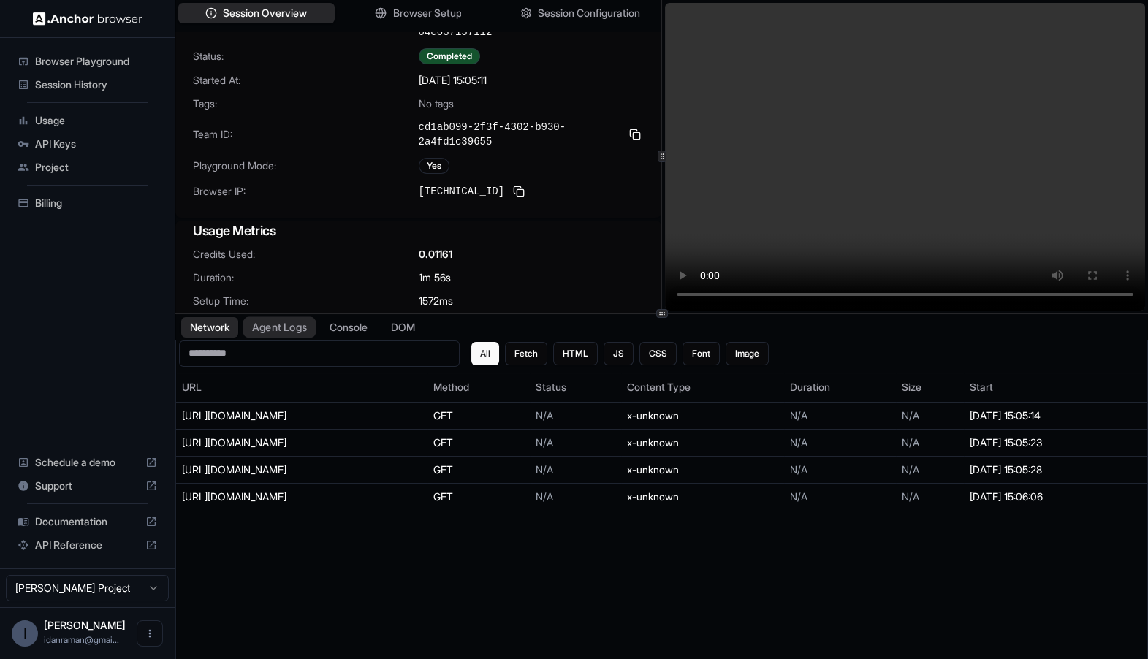
click at [277, 332] on button "Agent Logs" at bounding box center [279, 326] width 73 height 21
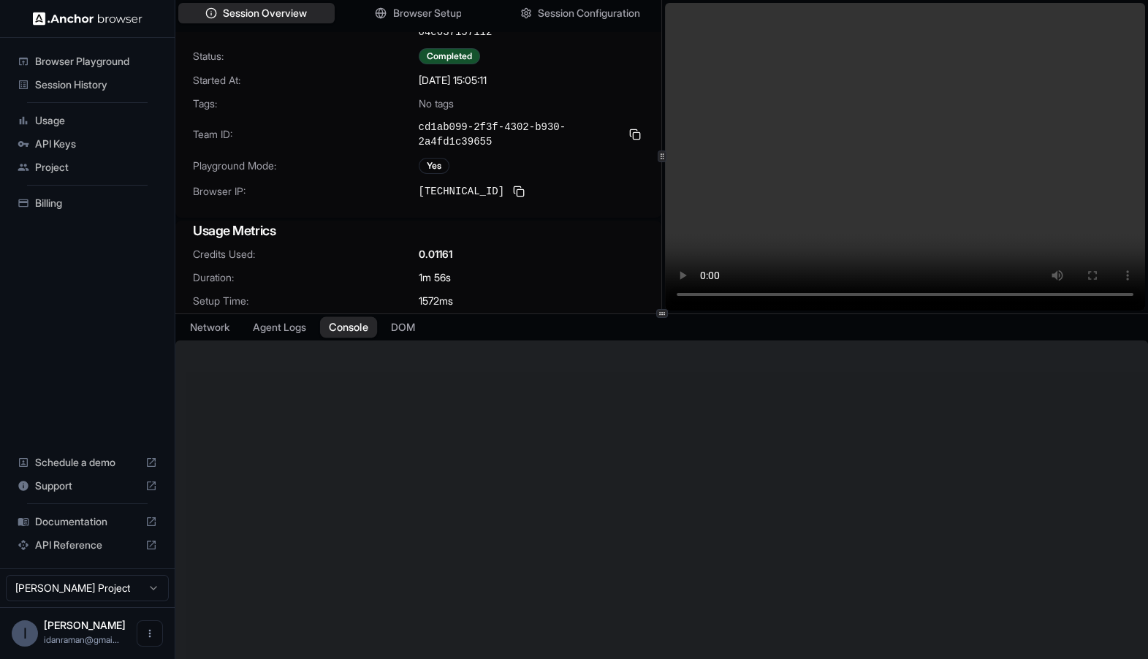
click at [328, 334] on button "Console" at bounding box center [348, 326] width 57 height 21
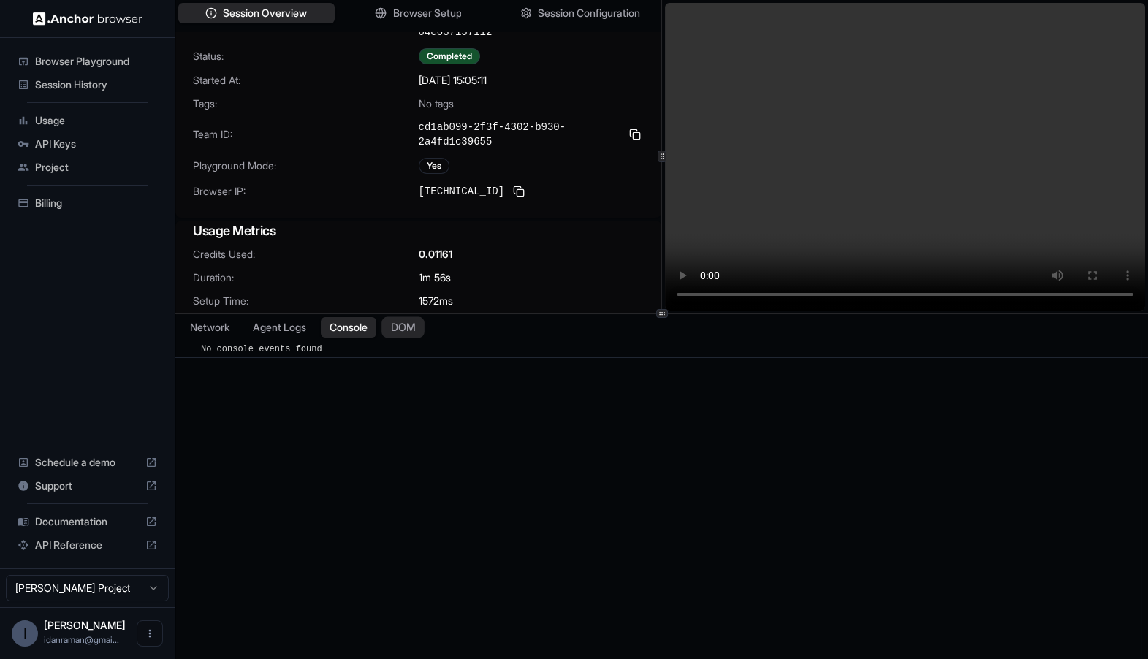
click at [412, 320] on button "DOM" at bounding box center [403, 326] width 43 height 21
click at [194, 356] on h3 "HTML Resources" at bounding box center [268, 359] width 163 height 15
click at [196, 327] on button "Network" at bounding box center [210, 326] width 58 height 21
